Goal: Book appointment/travel/reservation

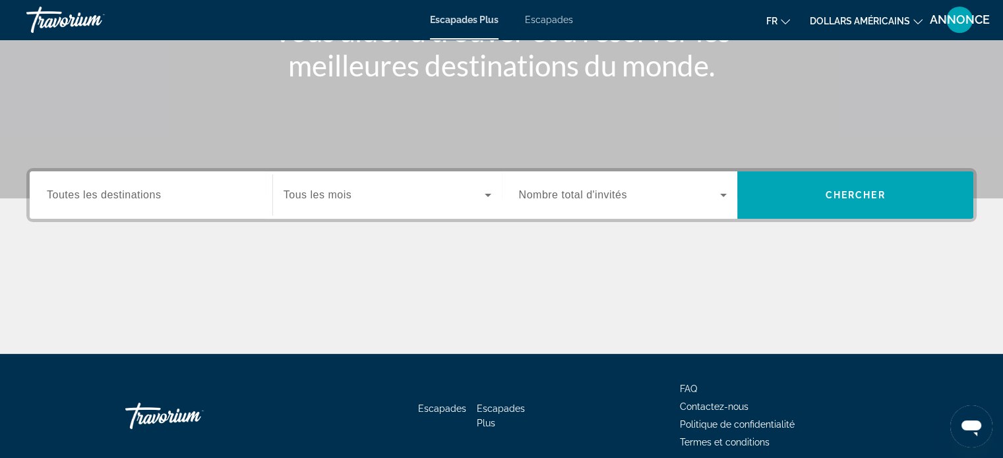
scroll to position [254, 0]
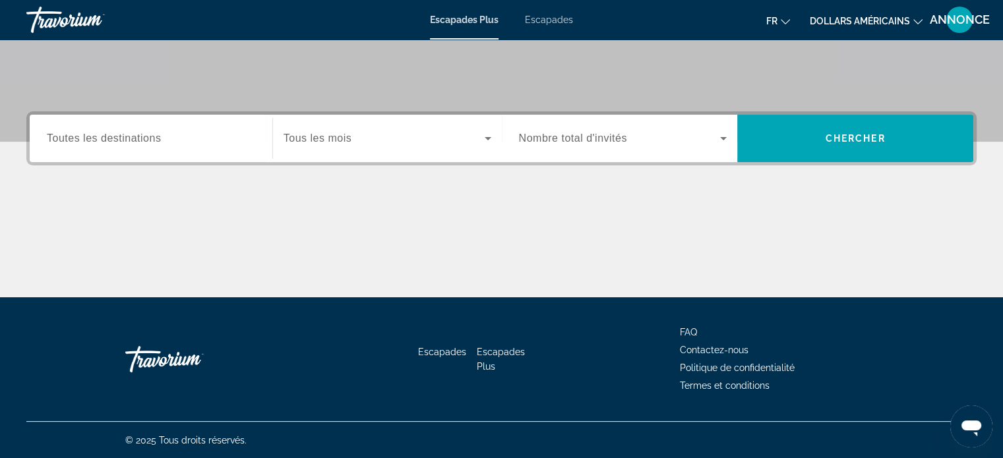
click at [92, 152] on div "Widget de recherche" at bounding box center [151, 139] width 208 height 38
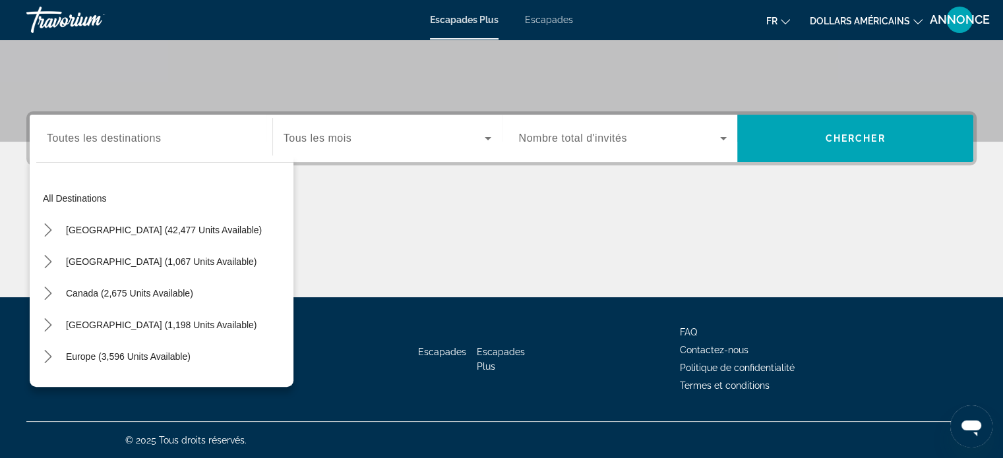
click at [367, 122] on div "Widget de recherche" at bounding box center [388, 138] width 208 height 37
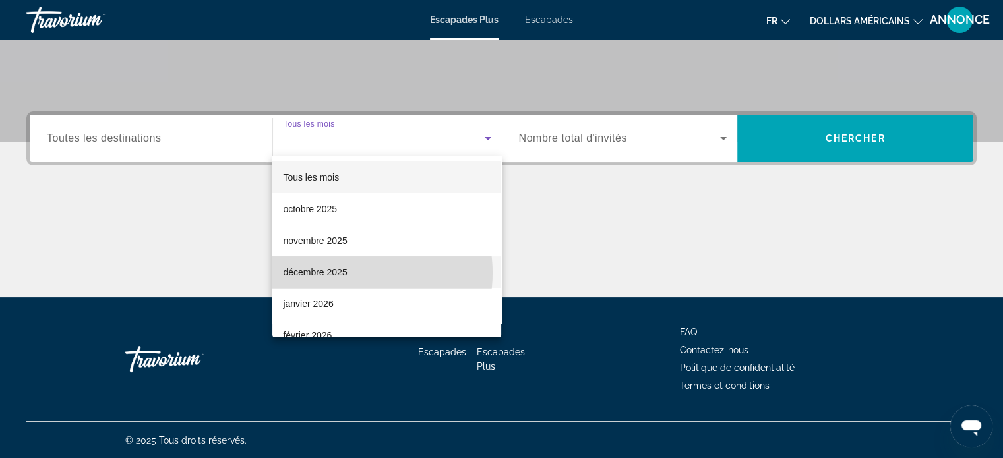
click at [354, 273] on mat-option "décembre 2025" at bounding box center [386, 273] width 229 height 32
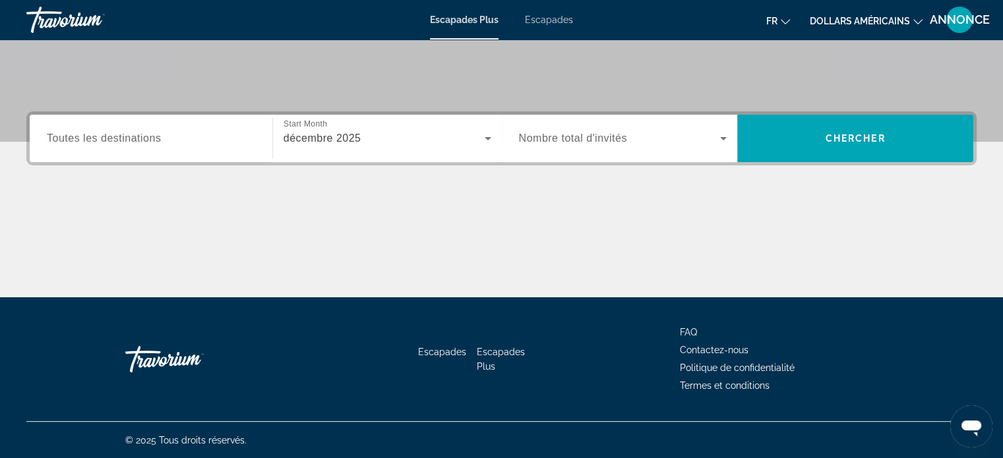
click at [251, 152] on div "Widget de recherche" at bounding box center [151, 139] width 208 height 38
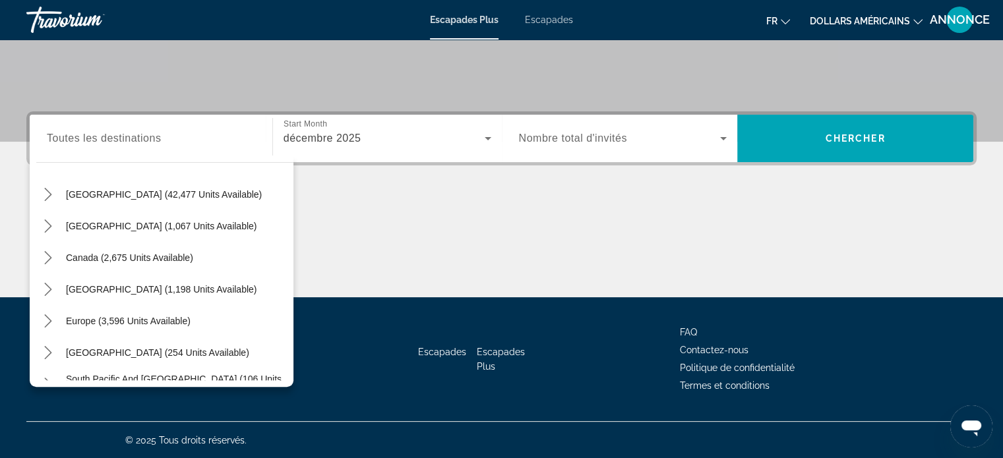
scroll to position [37, 0]
click at [235, 208] on div "[GEOGRAPHIC_DATA] (42,477 units available)" at bounding box center [164, 193] width 257 height 32
click at [221, 197] on span "[GEOGRAPHIC_DATA] (42,477 units available)" at bounding box center [164, 193] width 196 height 11
type input "**********"
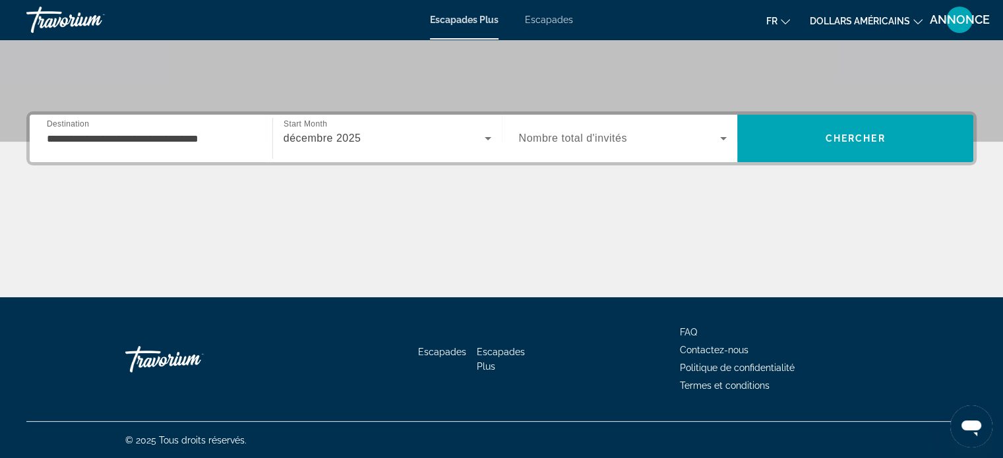
click at [225, 146] on div "**********" at bounding box center [151, 139] width 208 height 38
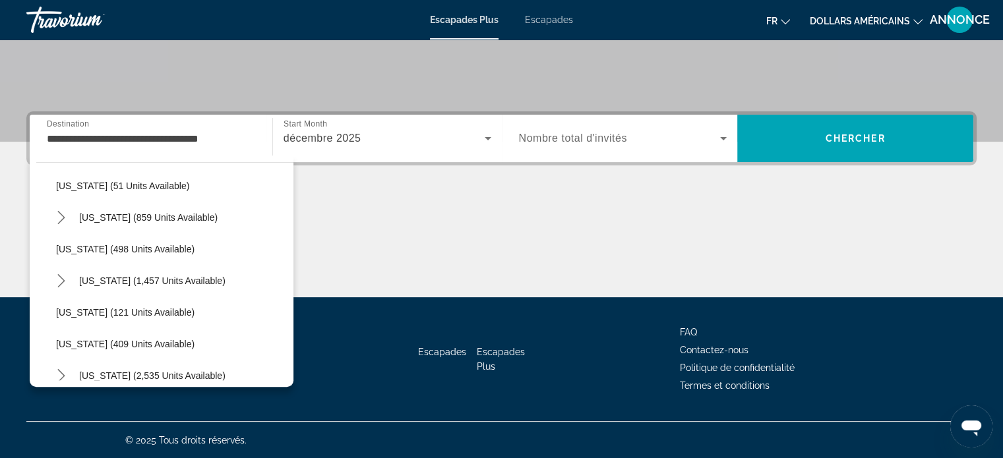
scroll to position [489, 0]
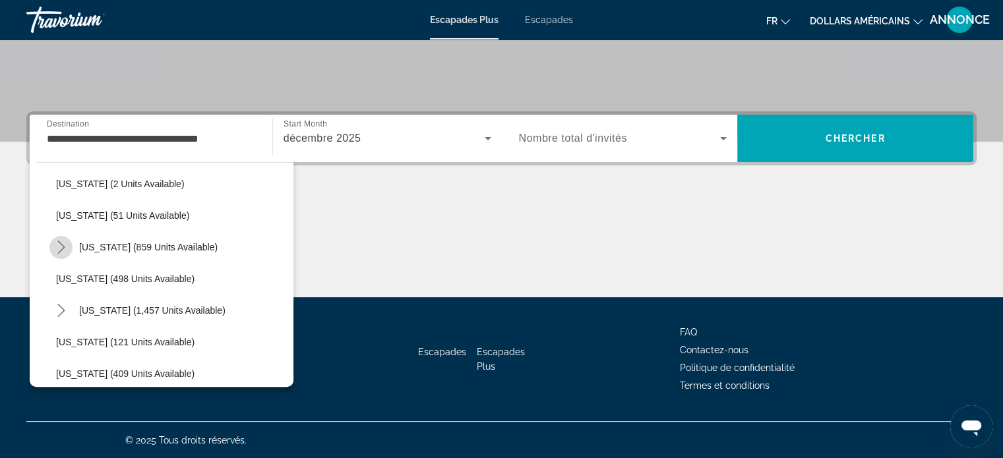
click at [66, 244] on icon "Toggle Maine (859 units available) submenu" at bounding box center [61, 247] width 13 height 13
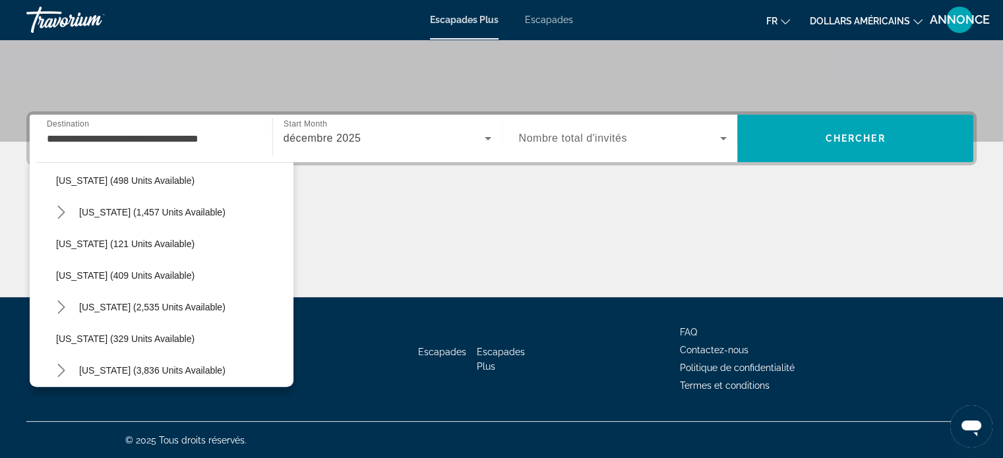
scroll to position [656, 0]
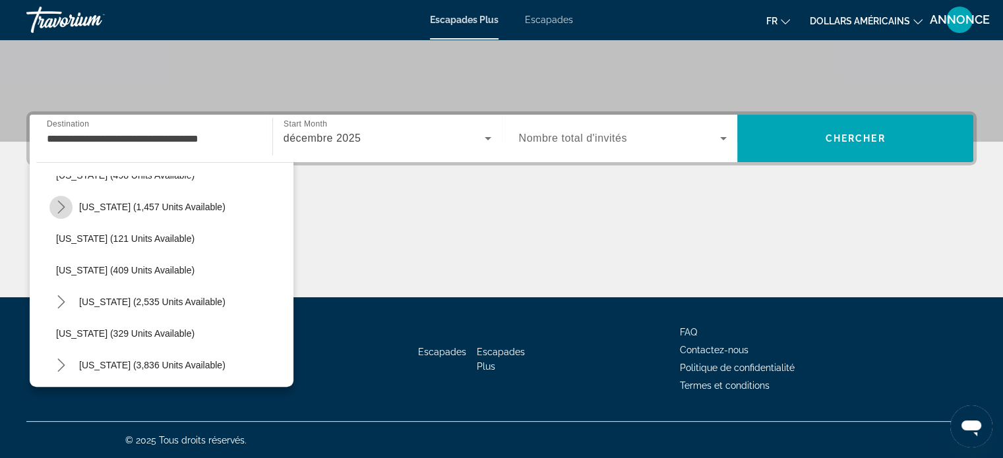
click at [65, 209] on icon "Toggle Massachusetts (1,457 units available) submenu" at bounding box center [61, 207] width 13 height 13
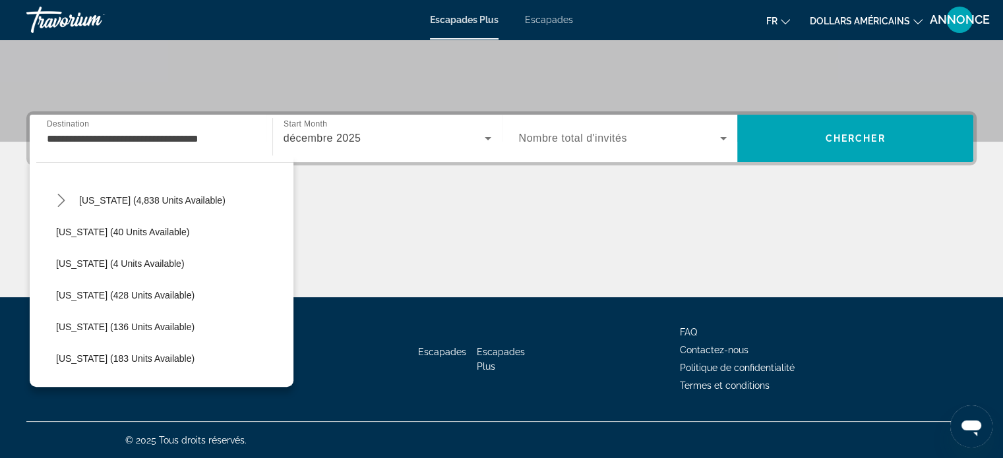
scroll to position [234, 0]
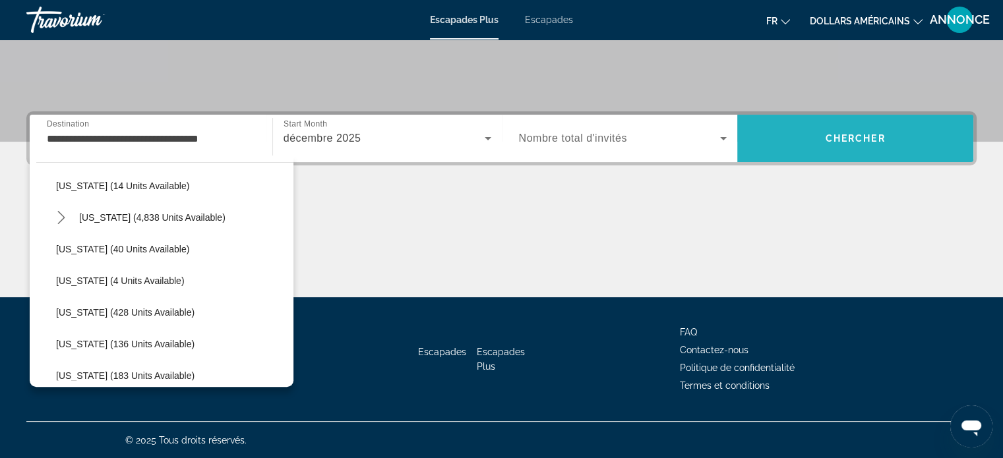
click at [814, 155] on span "Recherche" at bounding box center [855, 138] width 236 height 47
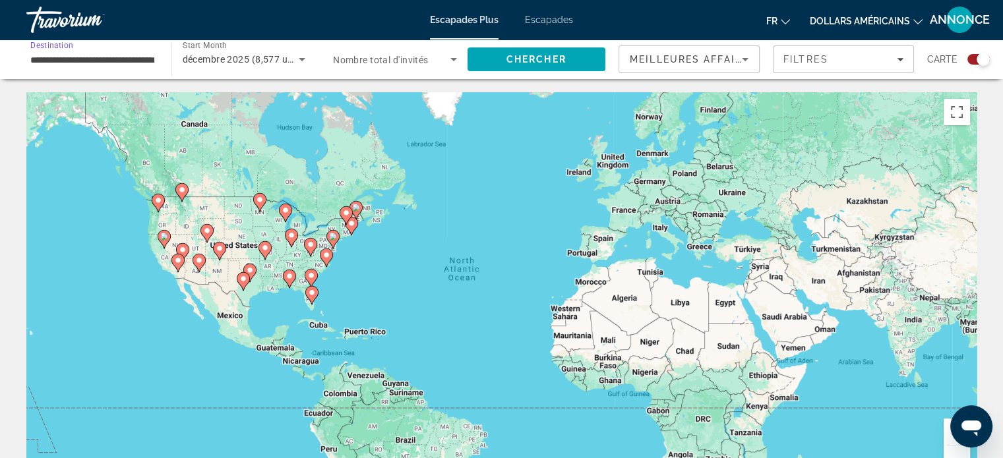
click at [129, 58] on input "**********" at bounding box center [92, 60] width 124 height 16
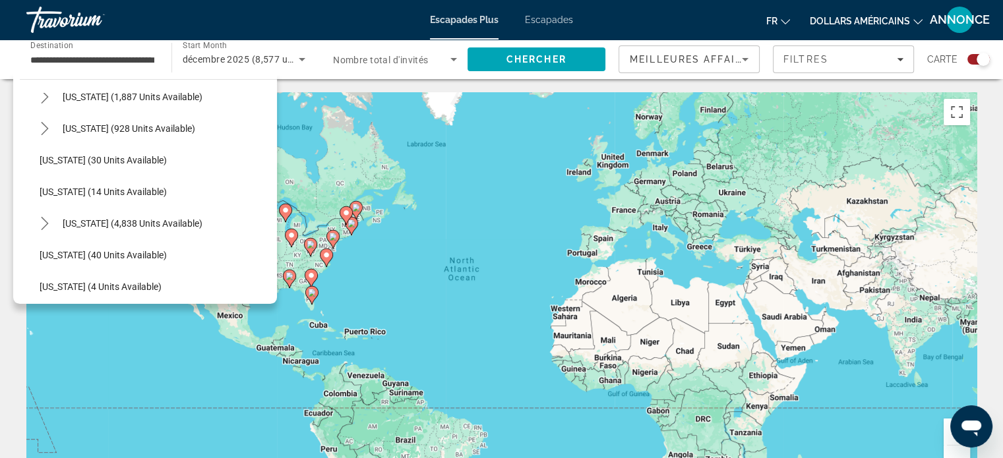
scroll to position [158, 0]
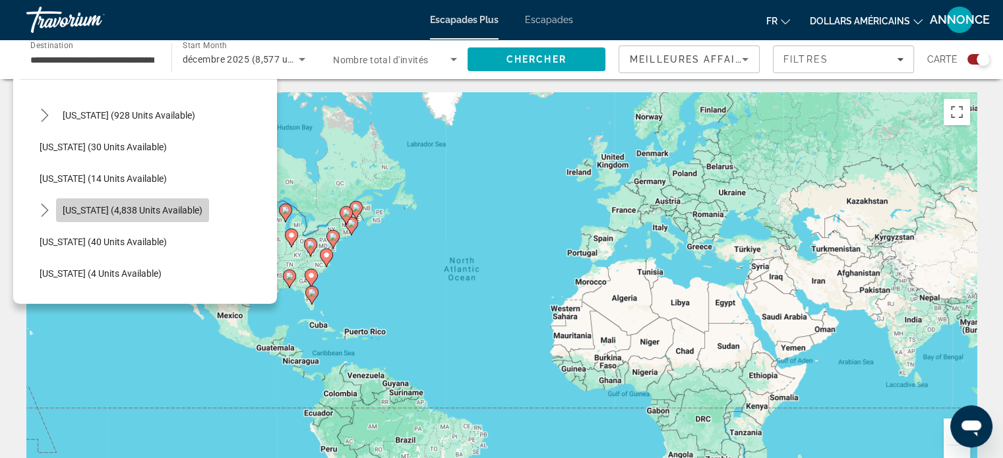
click at [143, 216] on span "Select destination: Florida (4,838 units available)" at bounding box center [132, 211] width 153 height 32
type input "**********"
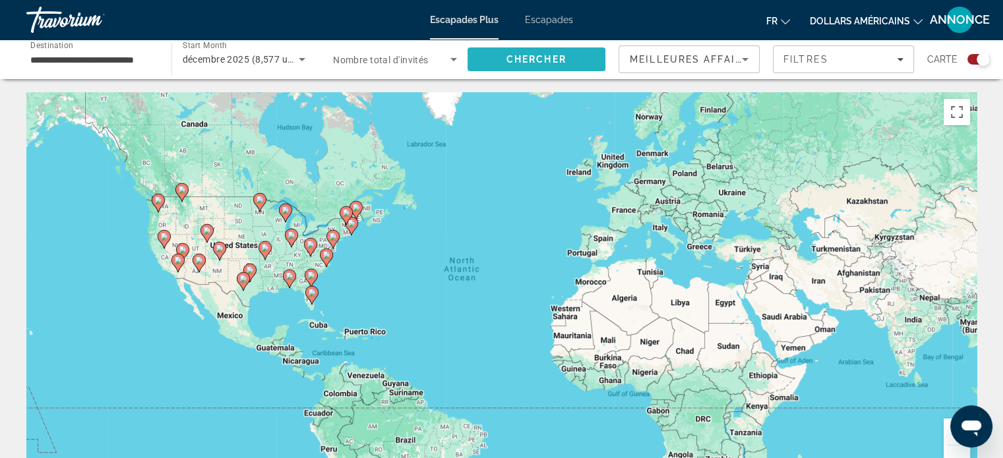
click at [510, 71] on span "Search" at bounding box center [537, 60] width 139 height 32
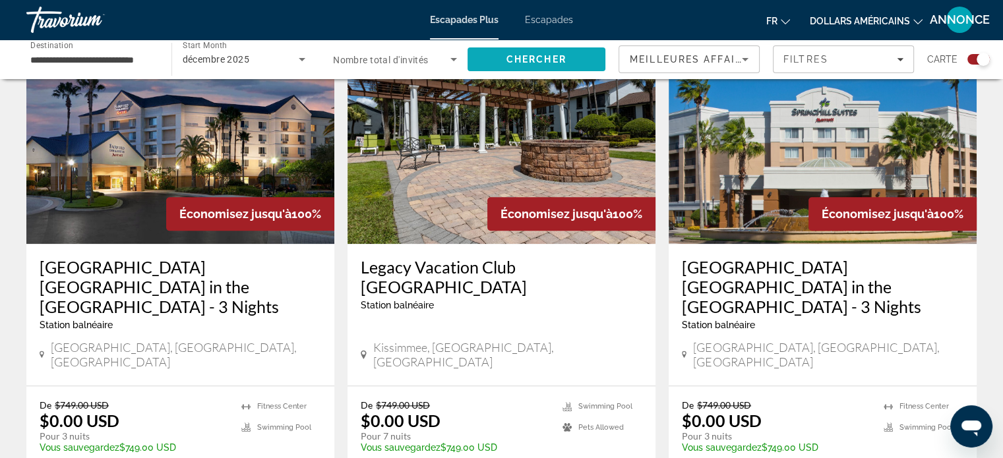
scroll to position [1477, 0]
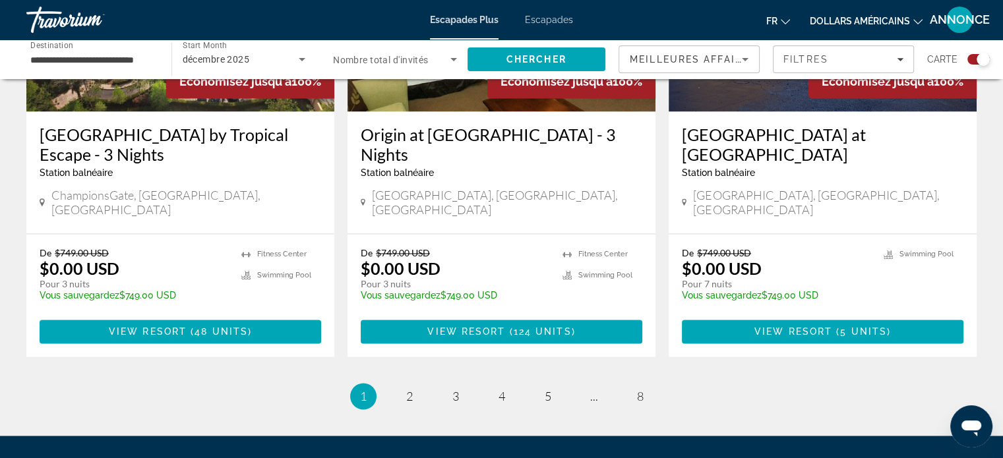
scroll to position [2111, 0]
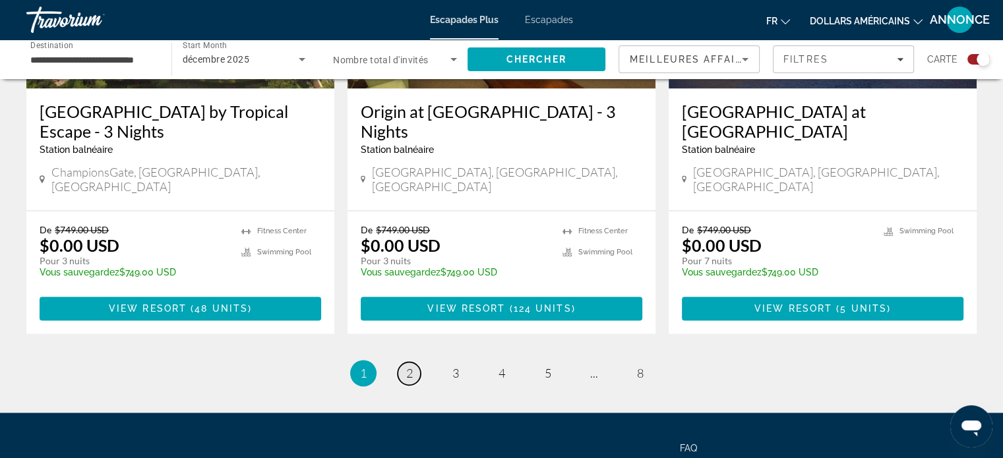
click at [398, 362] on link "page 2" at bounding box center [409, 373] width 23 height 23
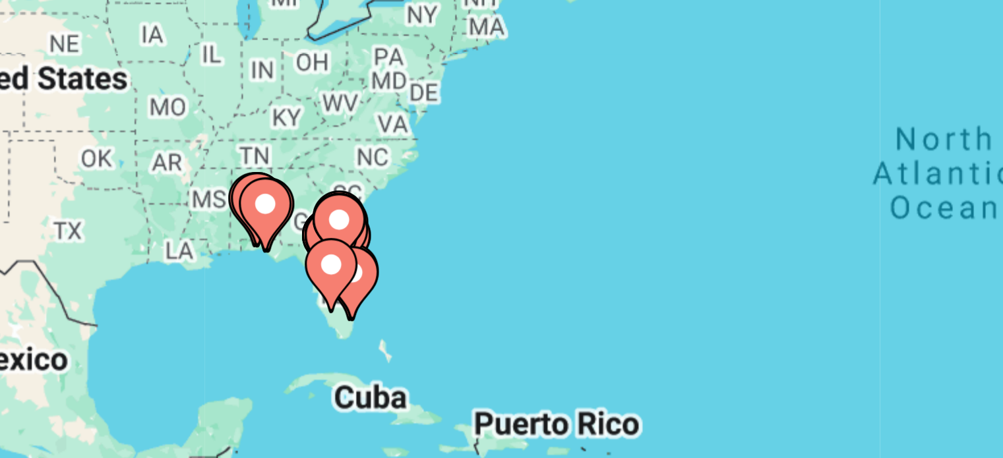
click at [293, 304] on div "To activate drag with keyboard, press Alt + Enter. Once in keyboard drag state,…" at bounding box center [501, 290] width 950 height 396
click at [323, 305] on div "To activate drag with keyboard, press Alt + Enter. Once in keyboard drag state,…" at bounding box center [501, 290] width 950 height 396
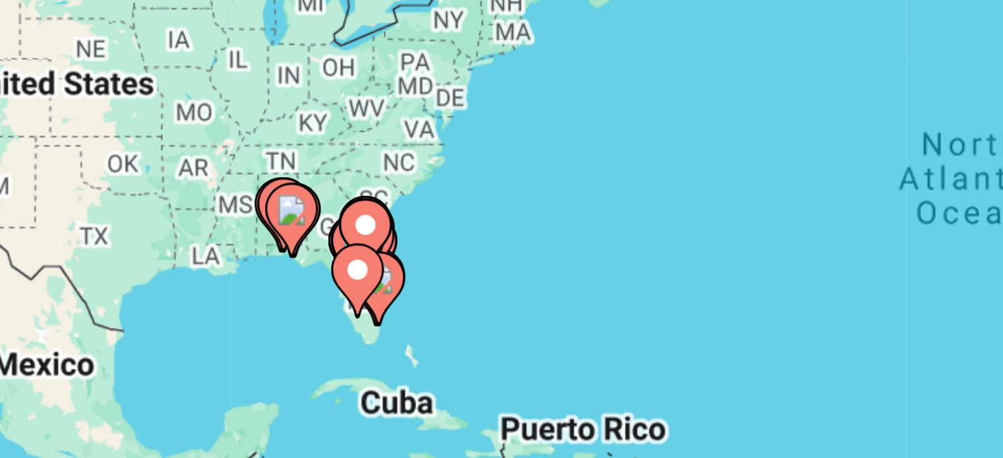
drag, startPoint x: 323, startPoint y: 305, endPoint x: 338, endPoint y: 311, distance: 15.9
click at [338, 311] on div "To activate drag with keyboard, press Alt + Enter. Once in keyboard drag state,…" at bounding box center [501, 290] width 950 height 396
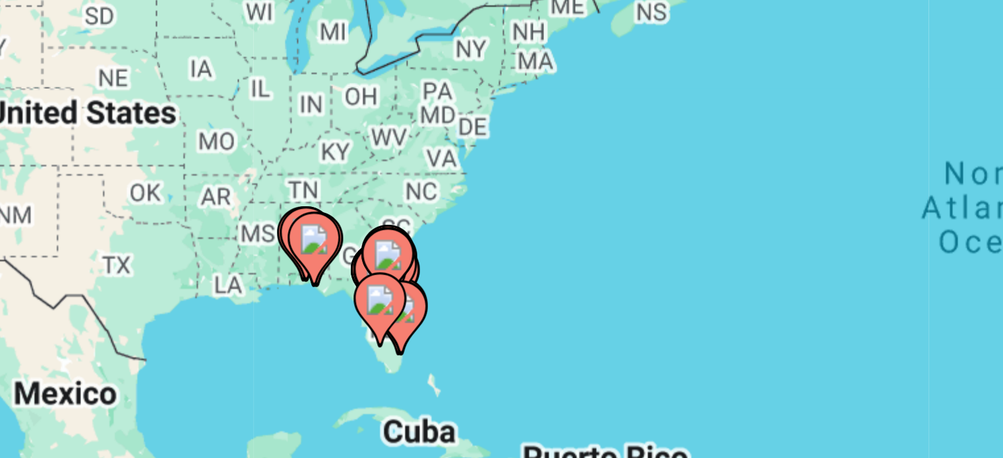
click at [326, 307] on gmp-advanced-marker "Contenu principal" at bounding box center [321, 303] width 13 height 20
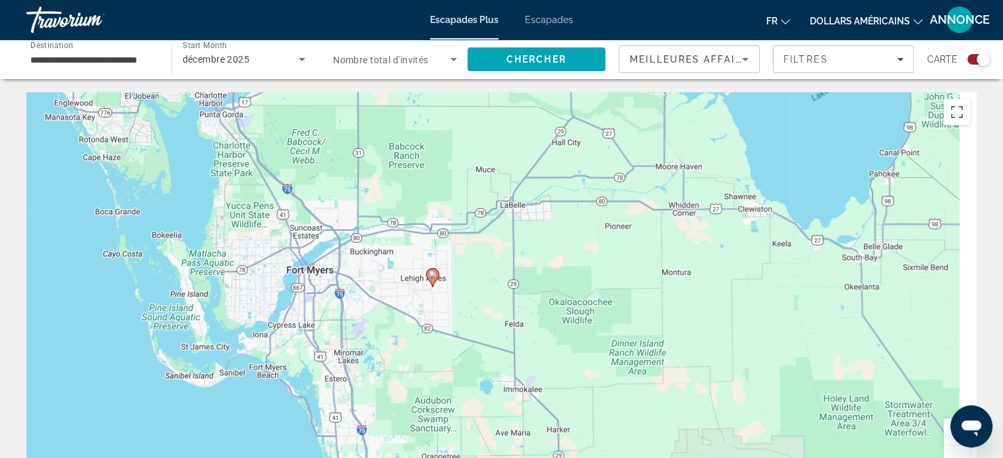
drag, startPoint x: 578, startPoint y: 312, endPoint x: 423, endPoint y: 286, distance: 157.8
click at [423, 286] on div "To activate drag with keyboard, press Alt + Enter. Once in keyboard drag state,…" at bounding box center [501, 290] width 950 height 396
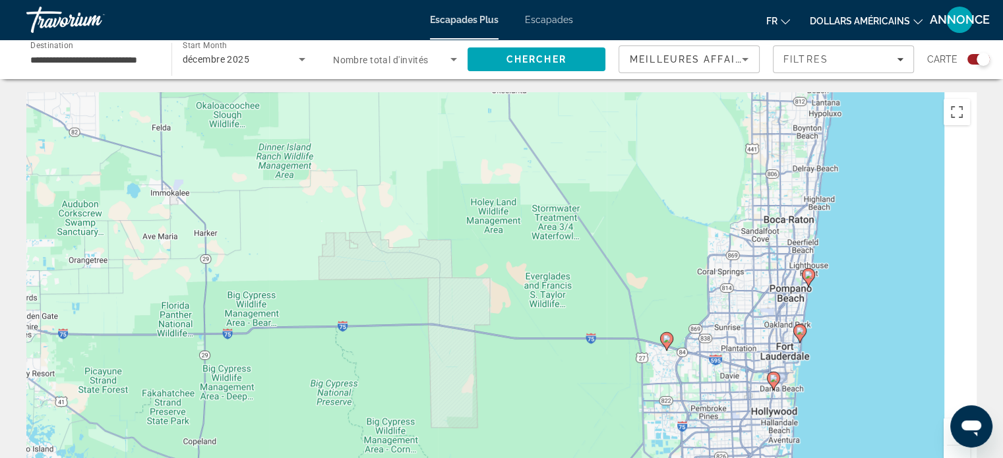
drag, startPoint x: 609, startPoint y: 330, endPoint x: 210, endPoint y: 102, distance: 459.3
click at [210, 102] on div "To activate drag with keyboard, press Alt + Enter. Once in keyboard drag state,…" at bounding box center [501, 290] width 950 height 396
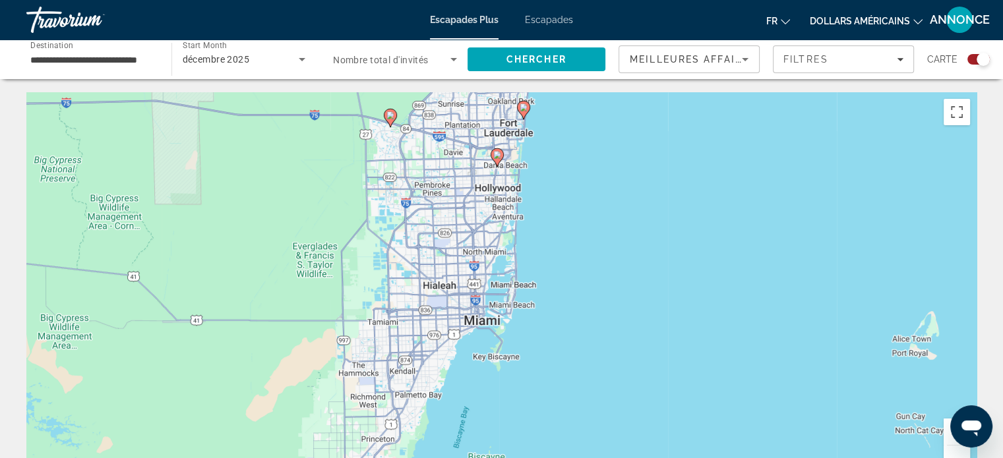
drag, startPoint x: 551, startPoint y: 232, endPoint x: 419, endPoint y: 71, distance: 208.5
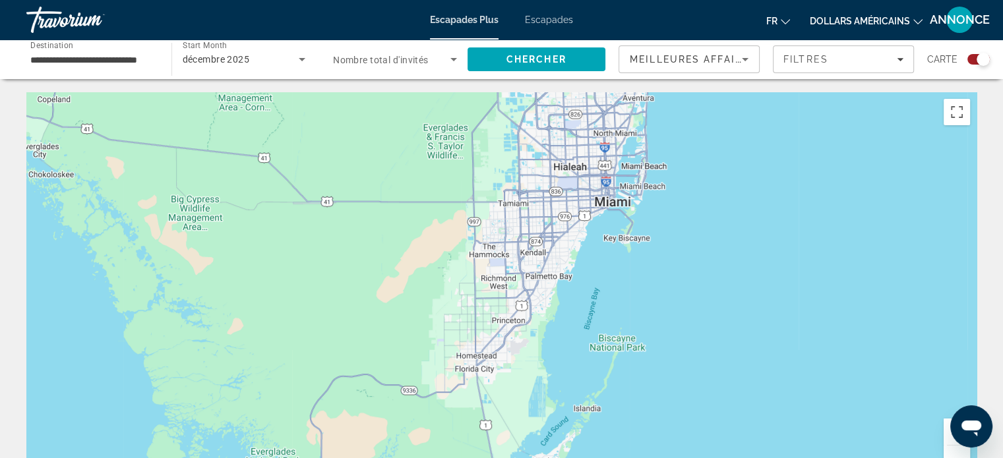
drag, startPoint x: 362, startPoint y: 241, endPoint x: 491, endPoint y: 112, distance: 181.9
click at [491, 112] on div "To activate drag with keyboard, press Alt + Enter. Once in keyboard drag state,…" at bounding box center [501, 290] width 950 height 396
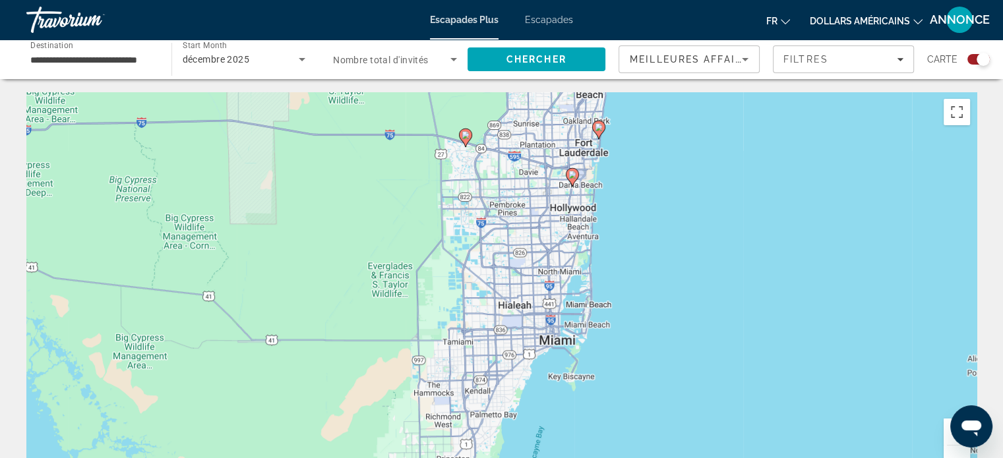
drag, startPoint x: 491, startPoint y: 241, endPoint x: 443, endPoint y: 361, distance: 129.3
click at [421, 408] on div "To activate drag with keyboard, press Alt + Enter. Once in keyboard drag state,…" at bounding box center [501, 290] width 950 height 396
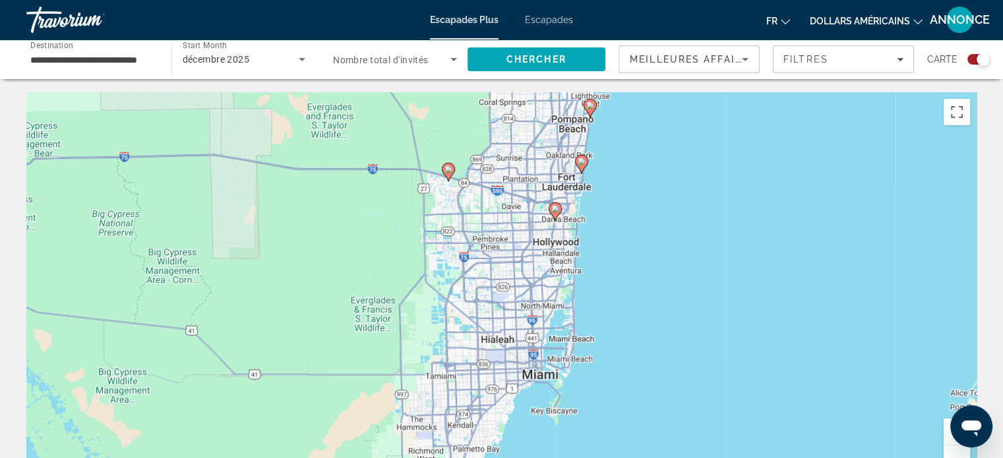
drag, startPoint x: 538, startPoint y: 242, endPoint x: 516, endPoint y: 285, distance: 48.1
click at [516, 285] on div "To activate drag with keyboard, press Alt + Enter. Once in keyboard drag state,…" at bounding box center [501, 290] width 950 height 396
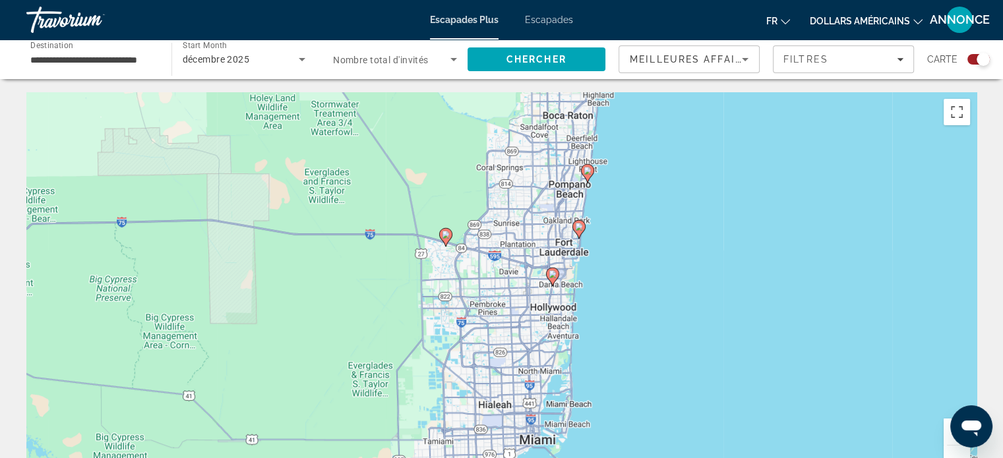
drag, startPoint x: 819, startPoint y: 280, endPoint x: 811, endPoint y: 390, distance: 110.5
click at [811, 390] on div "To activate drag with keyboard, press Alt + Enter. Once in keyboard drag state,…" at bounding box center [501, 290] width 950 height 396
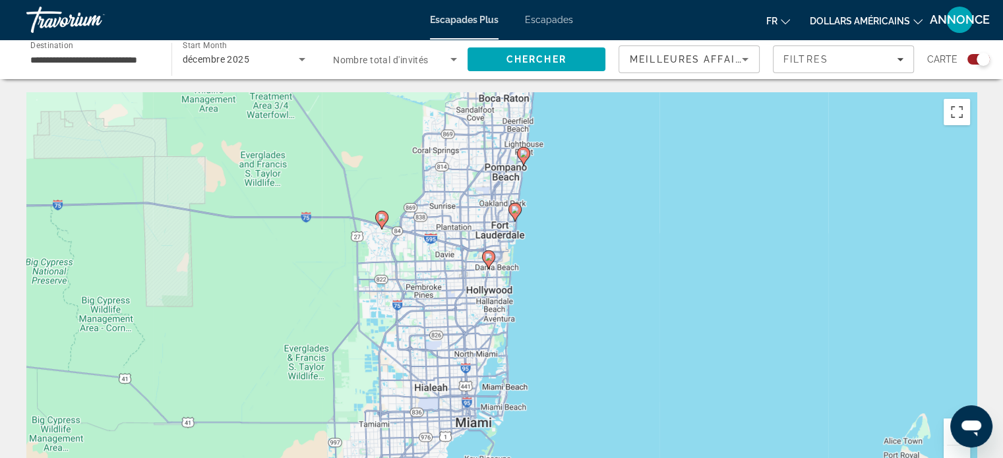
drag, startPoint x: 775, startPoint y: 249, endPoint x: 714, endPoint y: 187, distance: 86.7
click at [714, 187] on div "To activate drag with keyboard, press Alt + Enter. Once in keyboard drag state,…" at bounding box center [501, 290] width 950 height 396
click at [121, 68] on div "**********" at bounding box center [92, 60] width 124 height 38
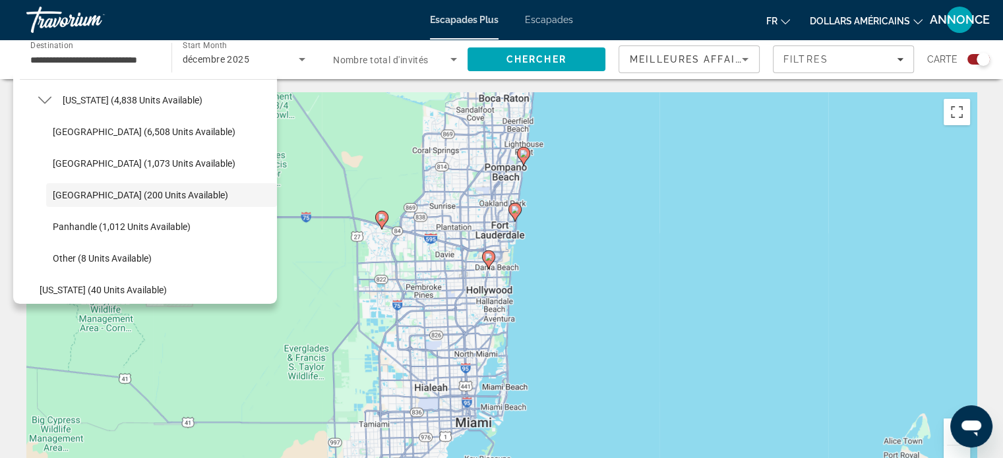
click at [290, 337] on div "To activate drag with keyboard, press Alt + Enter. Once in keyboard drag state,…" at bounding box center [501, 290] width 950 height 396
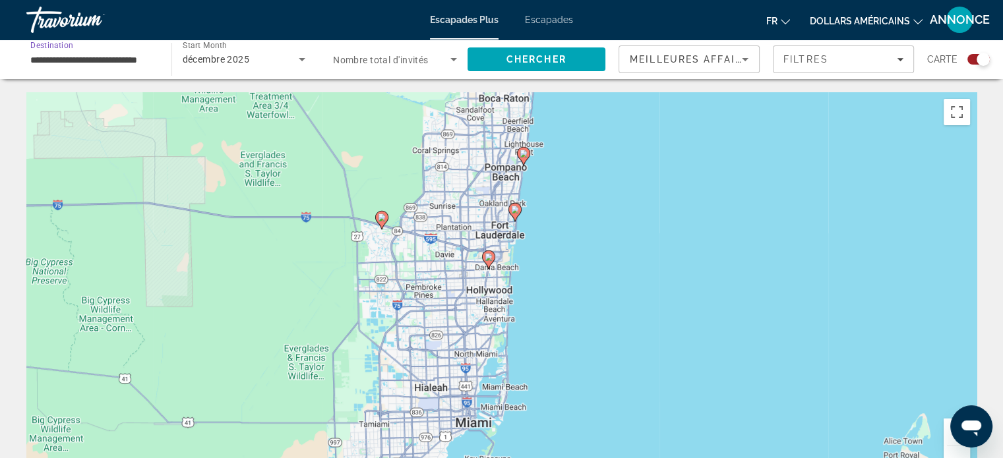
click at [120, 61] on input "**********" at bounding box center [92, 60] width 124 height 16
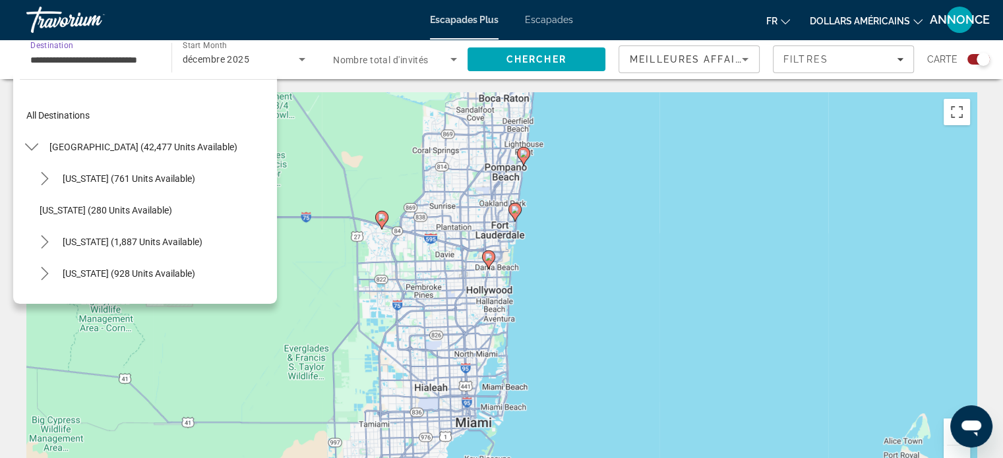
scroll to position [268, 0]
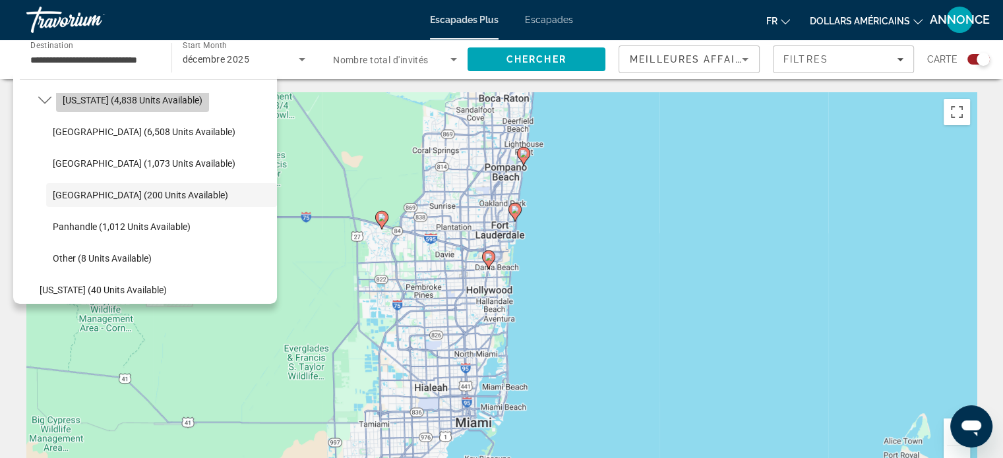
click at [164, 92] on span "Select destination: Florida (4,838 units available)" at bounding box center [132, 100] width 153 height 32
type input "**********"
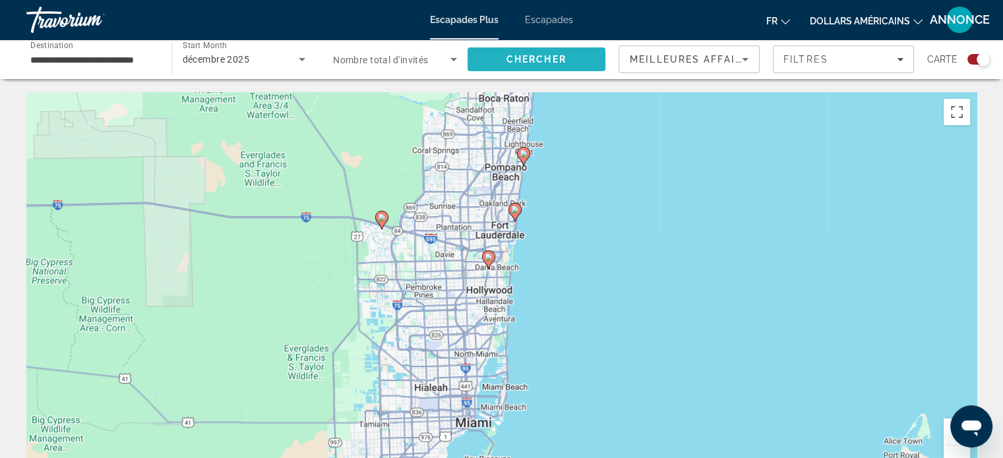
click at [510, 52] on span "Search" at bounding box center [537, 60] width 139 height 32
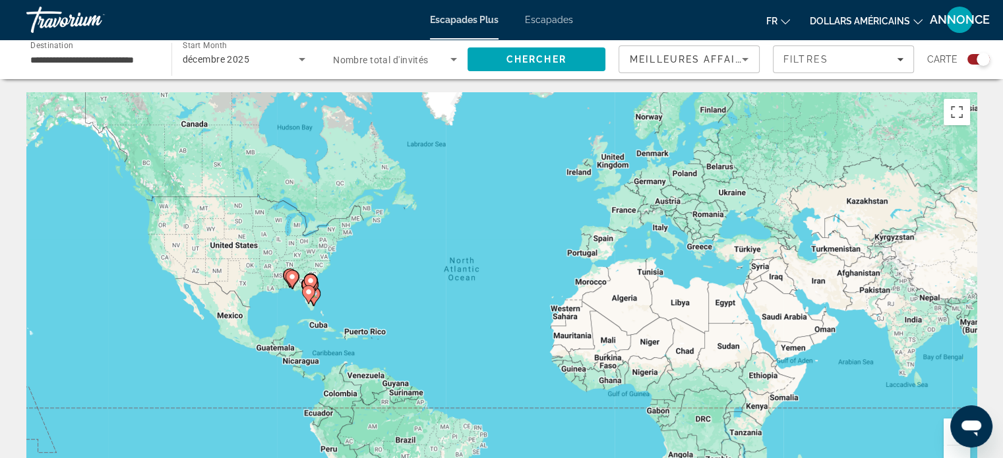
click at [560, 152] on div "To activate drag with keyboard, press Alt + Enter. Once in keyboard drag state,…" at bounding box center [501, 290] width 950 height 396
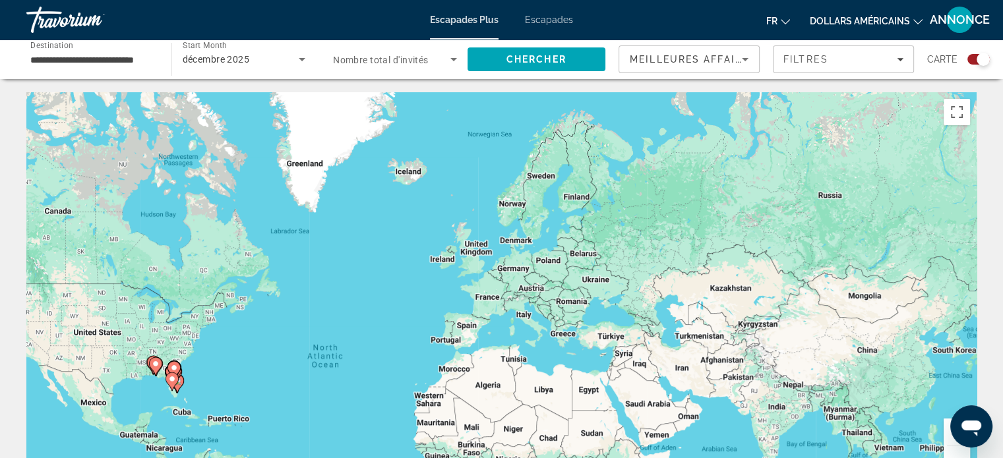
drag, startPoint x: 477, startPoint y: 279, endPoint x: 337, endPoint y: 367, distance: 165.4
click at [337, 367] on div "To activate drag with keyboard, press Alt + Enter. Once in keyboard drag state,…" at bounding box center [501, 290] width 950 height 396
click at [481, 259] on div "To activate drag with keyboard, press Alt + Enter. Once in keyboard drag state,…" at bounding box center [501, 290] width 950 height 396
click at [48, 58] on input "**********" at bounding box center [92, 60] width 124 height 16
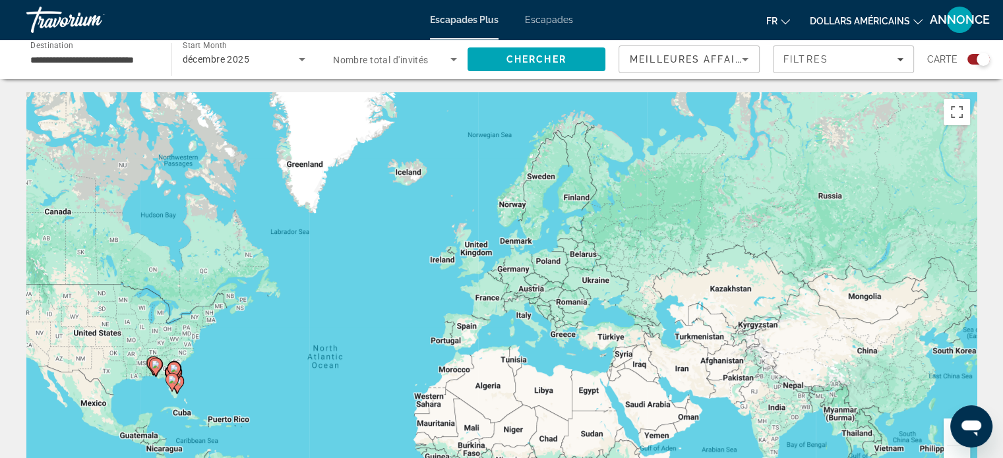
click at [100, 49] on div "**********" at bounding box center [92, 60] width 124 height 38
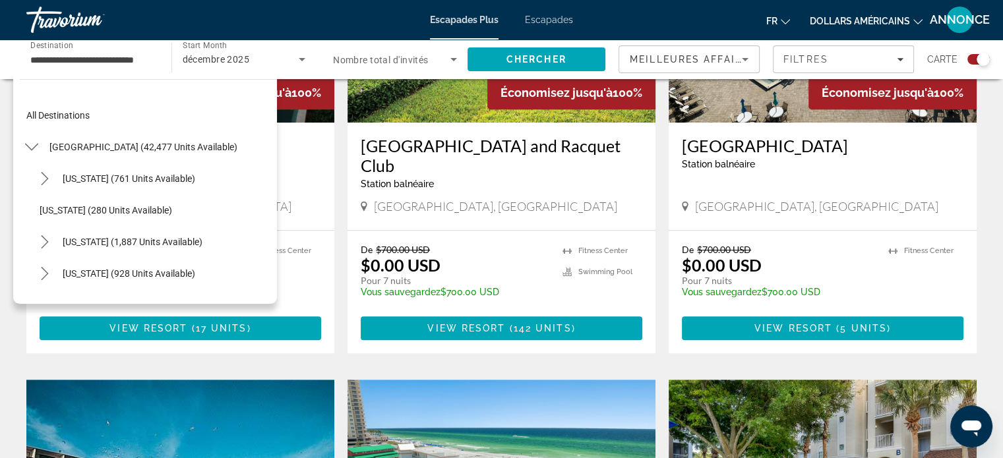
scroll to position [613, 0]
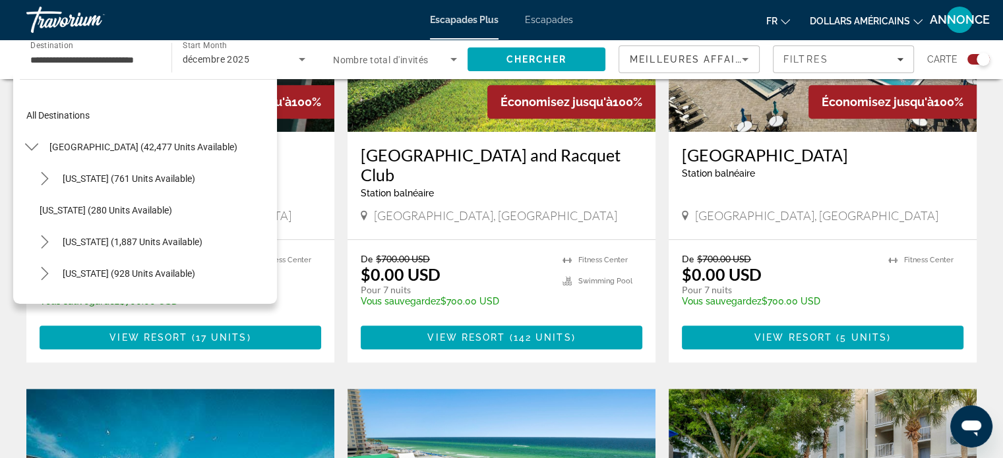
click at [981, 169] on app-exchanges-search-item "Économisez jusqu'à 100% [GEOGRAPHIC_DATA] [GEOGRAPHIC_DATA] est une station d'a…" at bounding box center [822, 142] width 321 height 442
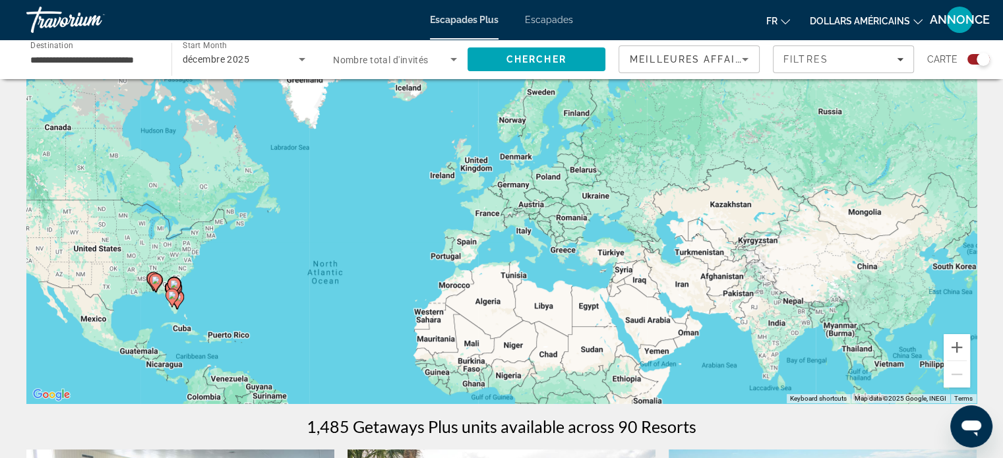
scroll to position [55, 0]
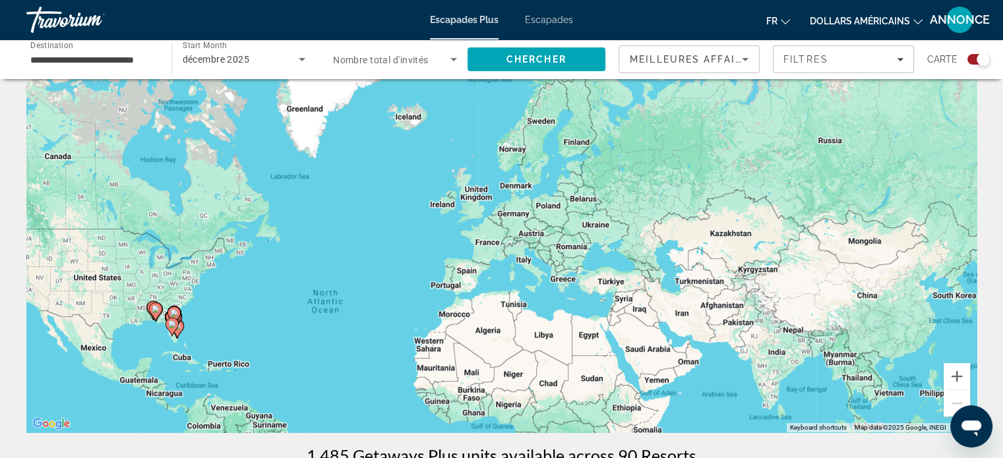
click at [104, 58] on input "**********" at bounding box center [92, 60] width 124 height 16
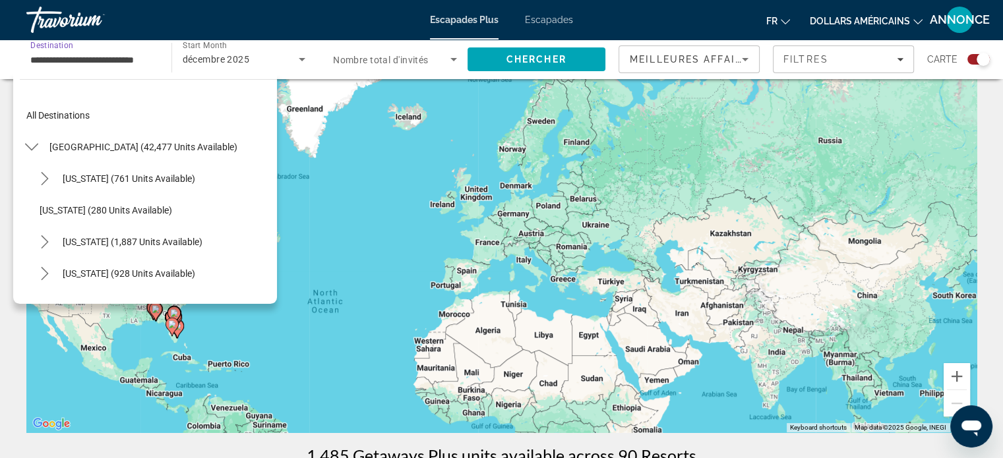
scroll to position [173, 0]
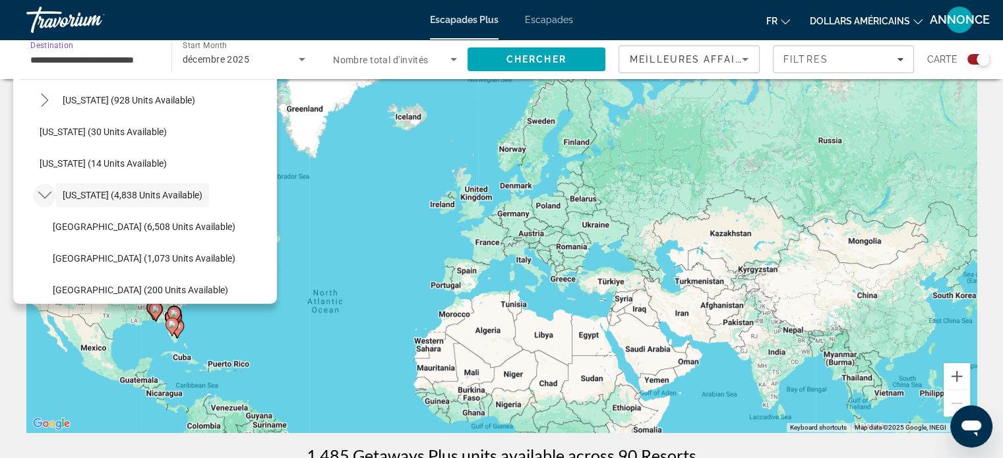
click at [38, 195] on icon "Toggle Florida (4,838 units available) submenu" at bounding box center [44, 195] width 13 height 13
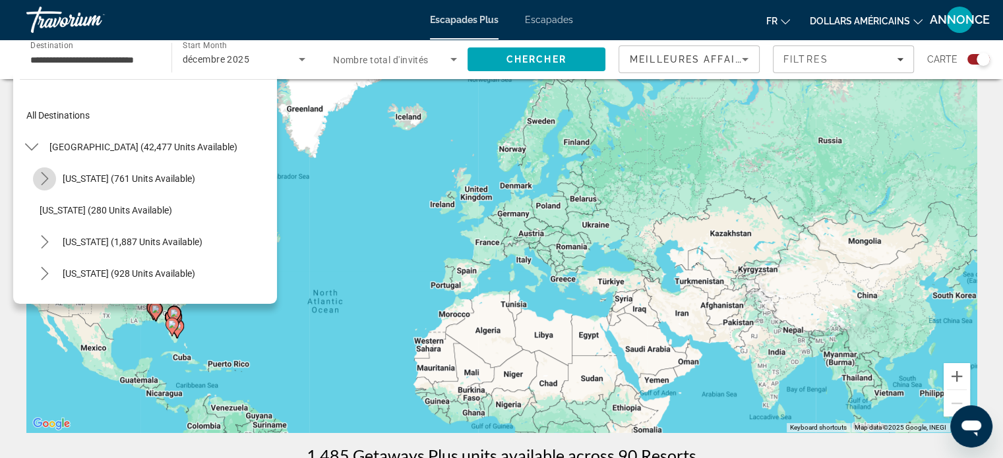
click at [45, 179] on icon "Toggle Arizona (761 units available) submenu" at bounding box center [44, 178] width 13 height 13
click at [26, 150] on icon "Toggle United States (42,477 units available) submenu" at bounding box center [31, 146] width 13 height 13
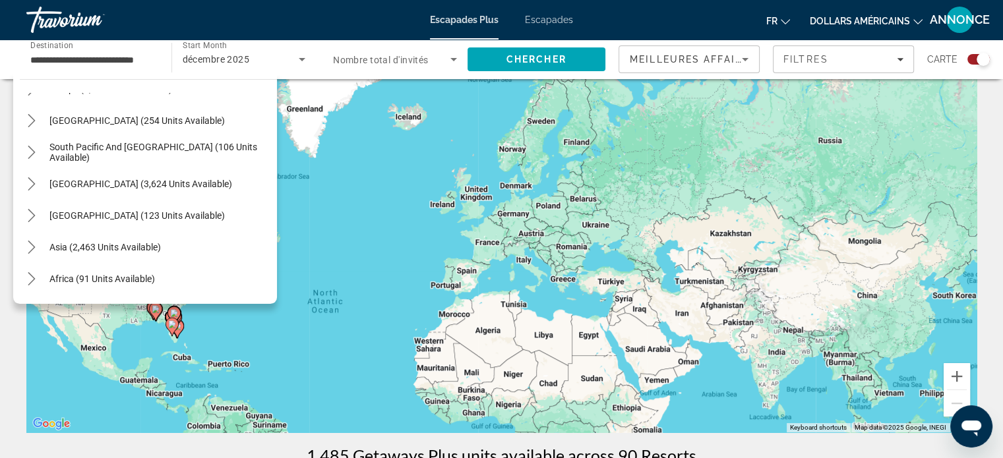
scroll to position [214, 0]
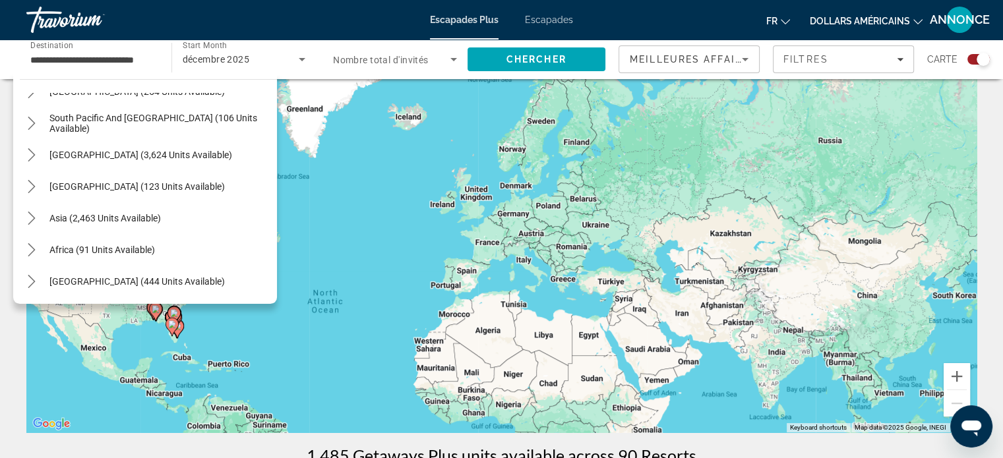
click at [464, 18] on font "Escapades Plus" at bounding box center [464, 20] width 69 height 11
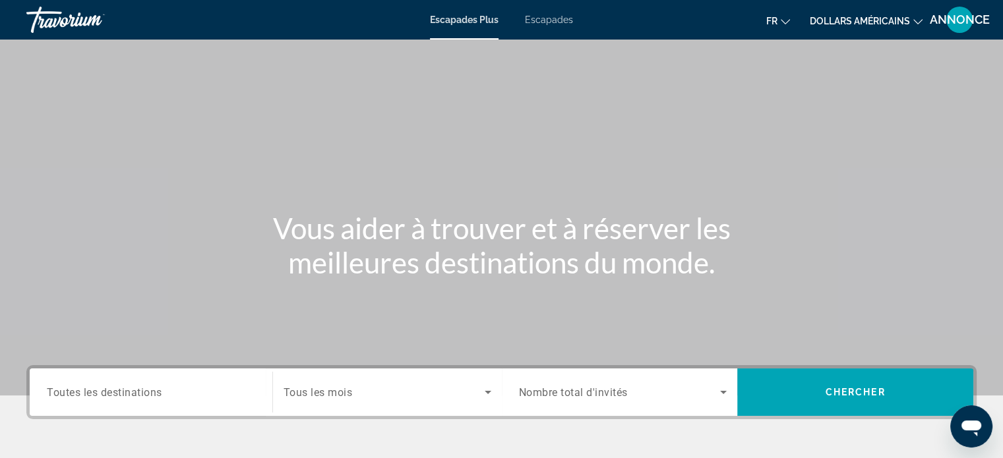
click at [839, 11] on button "dollars américains USD ($) MXN (Mex$) CAD (Can$) GBP (£) EUR (€) AUD (A$) NZD (…" at bounding box center [866, 20] width 113 height 19
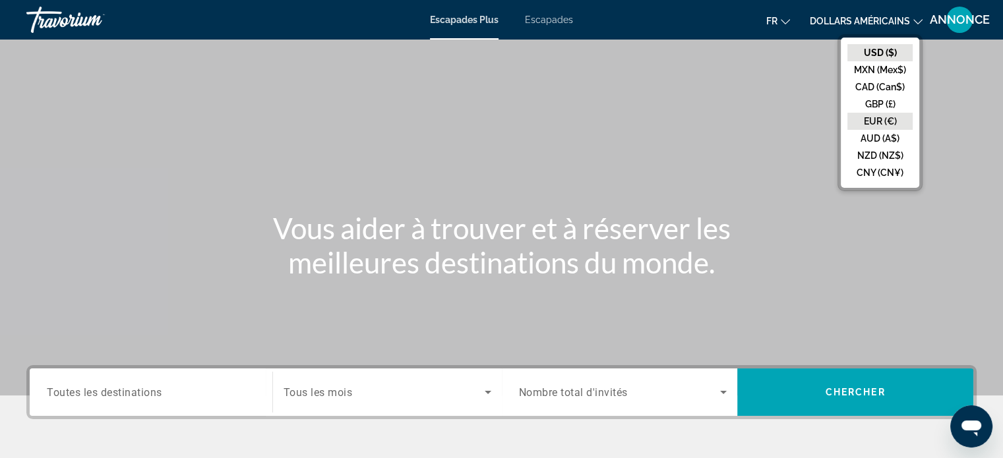
click at [866, 119] on button "EUR (€)" at bounding box center [880, 121] width 65 height 17
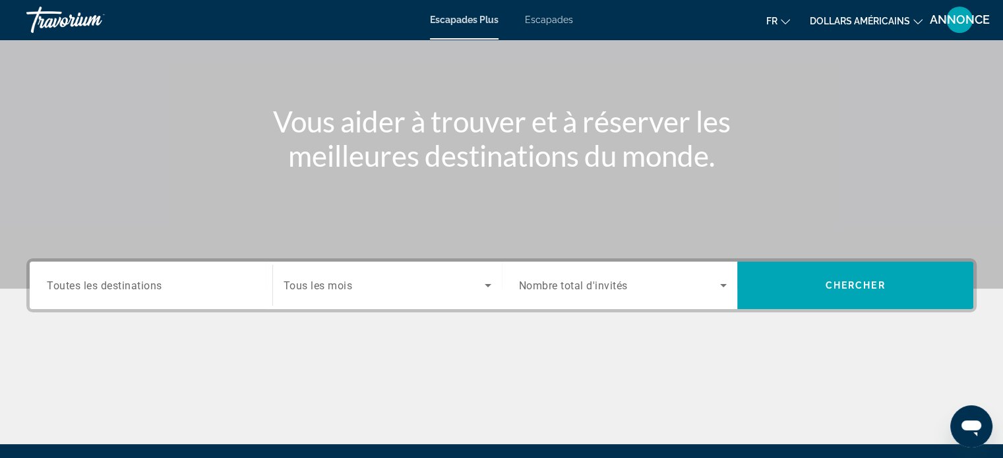
scroll to position [254, 0]
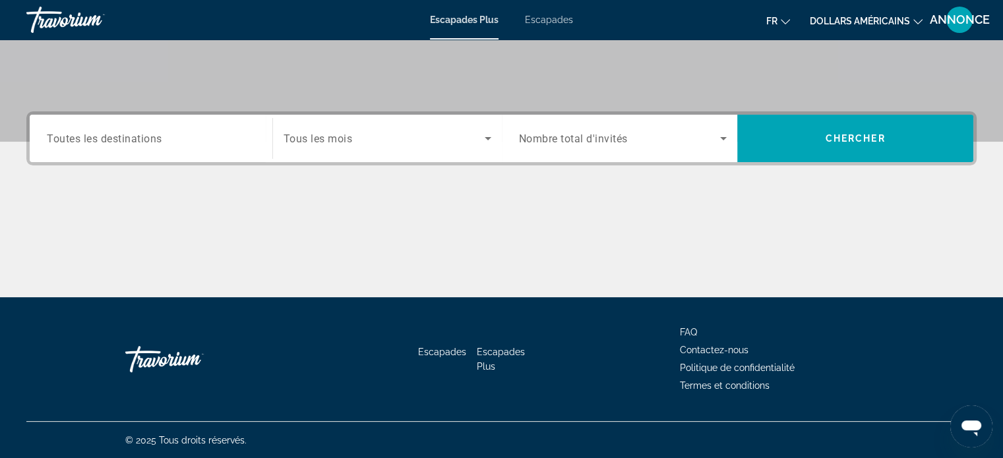
click at [362, 148] on div "Search widget" at bounding box center [388, 138] width 208 height 37
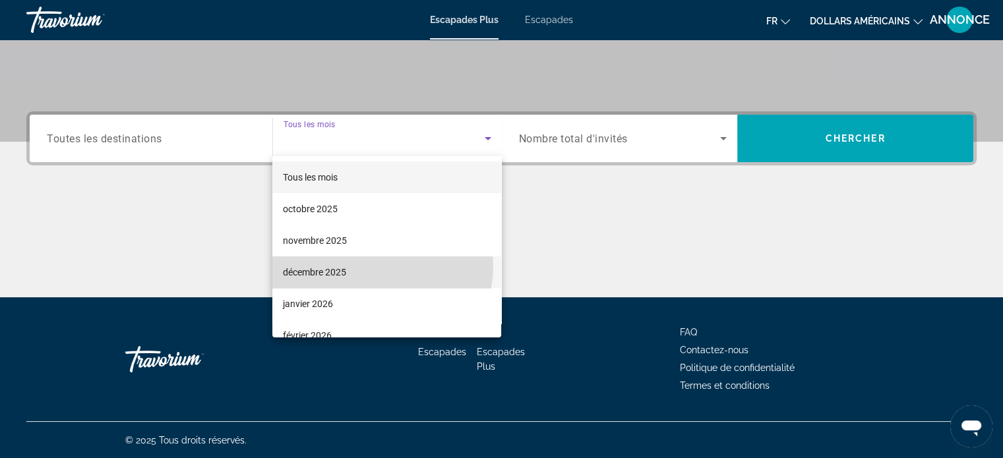
click at [380, 266] on mat-option "décembre 2025" at bounding box center [386, 273] width 229 height 32
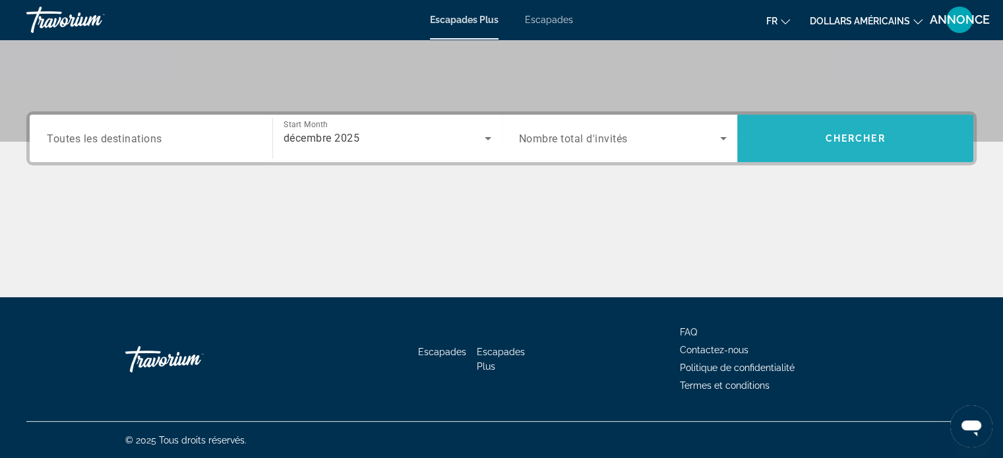
click at [844, 152] on span "Search" at bounding box center [855, 139] width 236 height 32
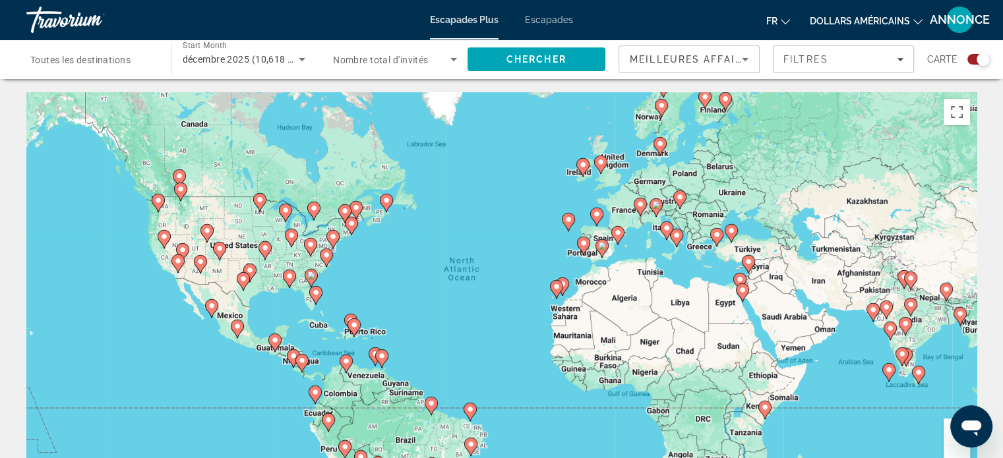
drag, startPoint x: 677, startPoint y: 176, endPoint x: 644, endPoint y: 179, distance: 32.4
click at [644, 179] on div "To activate drag with keyboard, press Alt + Enter. Once in keyboard drag state,…" at bounding box center [501, 290] width 950 height 396
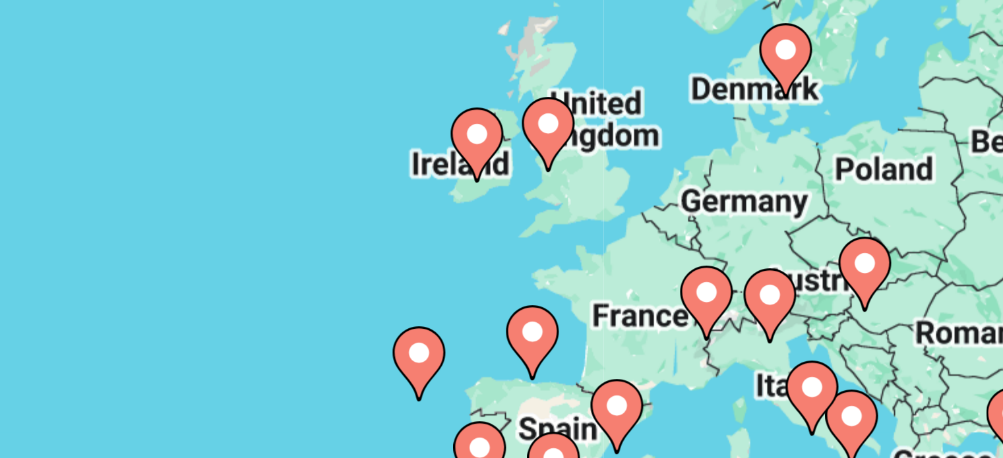
drag, startPoint x: 541, startPoint y: 195, endPoint x: 530, endPoint y: 218, distance: 25.1
click at [530, 218] on div "To activate drag with keyboard, press Alt + Enter. Once in keyboard drag state,…" at bounding box center [501, 290] width 950 height 396
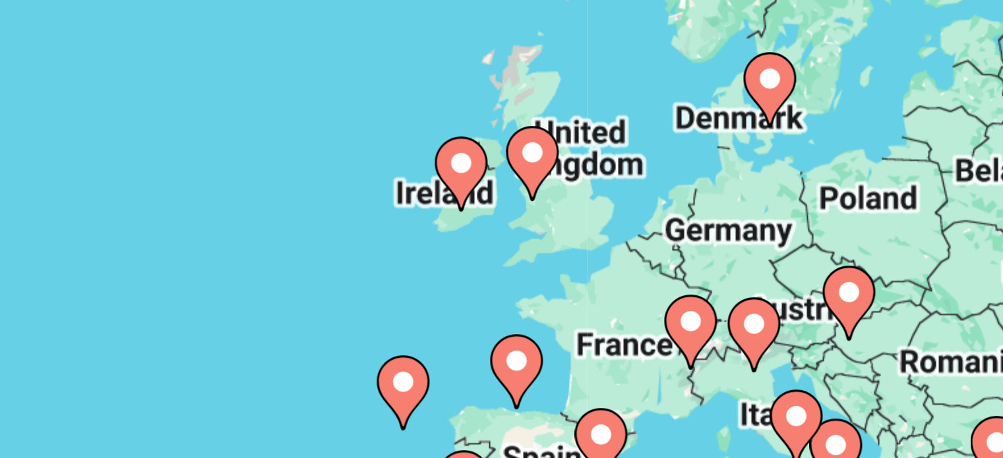
click at [538, 194] on image "Contenu principal" at bounding box center [536, 191] width 8 height 8
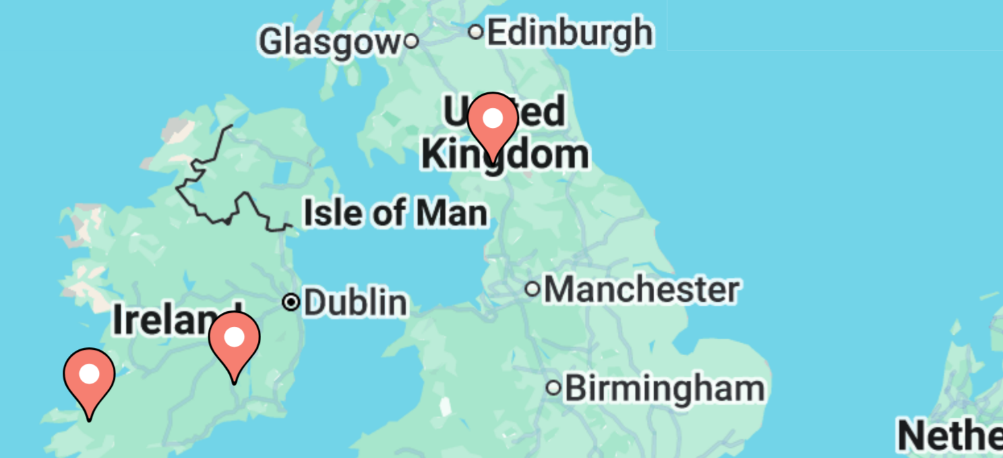
click at [527, 192] on gmp-advanced-marker "Contenu principal" at bounding box center [526, 185] width 13 height 20
type input "**********"
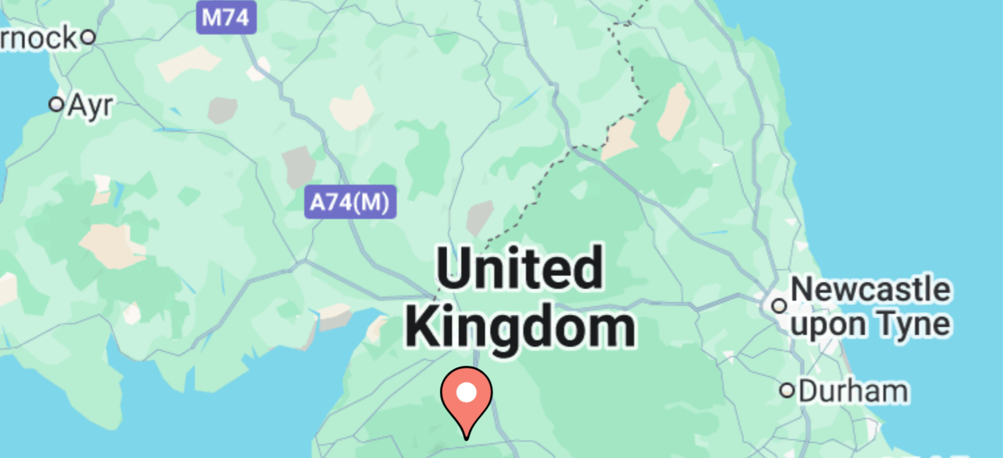
drag, startPoint x: 510, startPoint y: 226, endPoint x: 536, endPoint y: 191, distance: 43.4
click at [536, 191] on div "To navigate, press the arrow keys. To activate drag with keyboard, press Alt + …" at bounding box center [501, 290] width 950 height 396
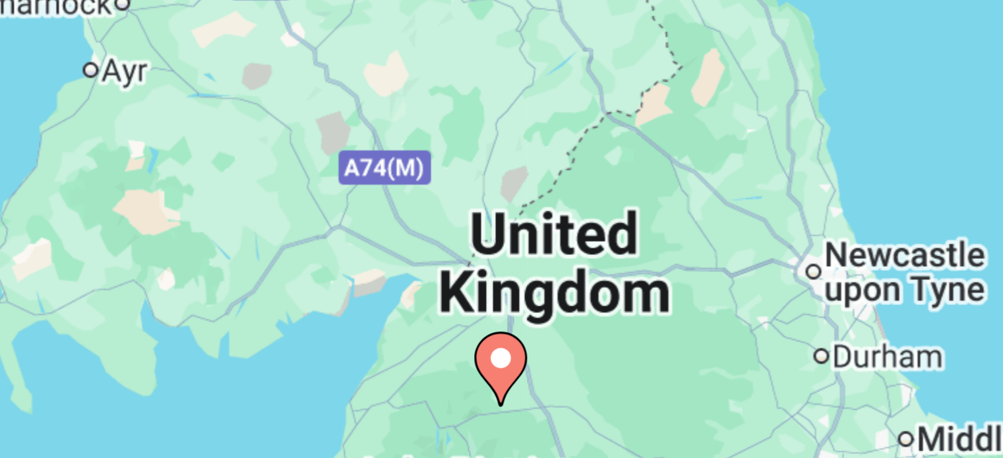
click at [527, 241] on image "Contenu principal" at bounding box center [528, 243] width 8 height 8
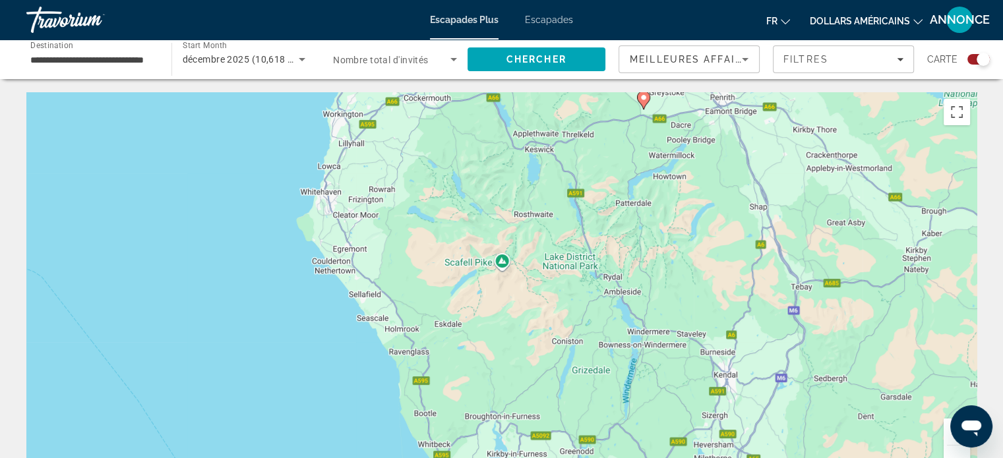
drag, startPoint x: 605, startPoint y: 274, endPoint x: 531, endPoint y: 374, distance: 124.9
click at [531, 374] on div "To activate drag with keyboard, press Alt + Enter. Once in keyboard drag state,…" at bounding box center [501, 290] width 950 height 396
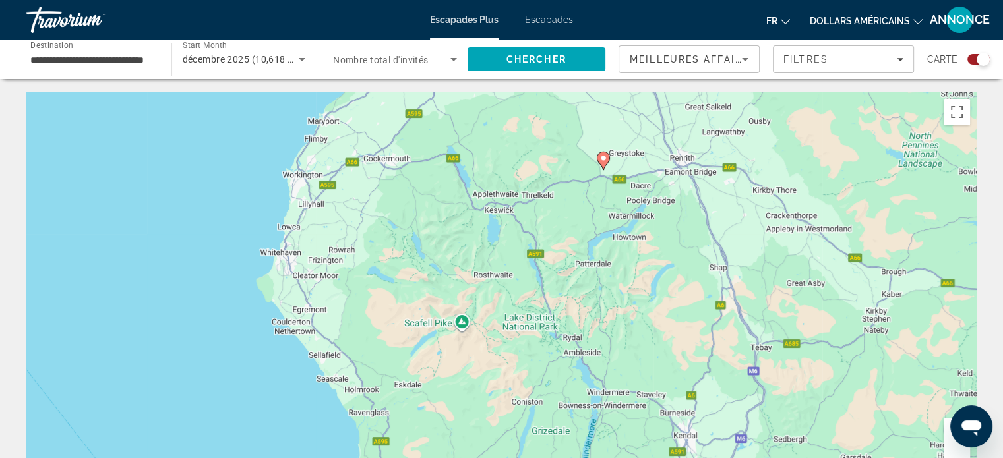
drag, startPoint x: 642, startPoint y: 301, endPoint x: 583, endPoint y: 398, distance: 113.1
click at [583, 398] on div "To activate drag with keyboard, press Alt + Enter. Once in keyboard drag state,…" at bounding box center [501, 290] width 950 height 396
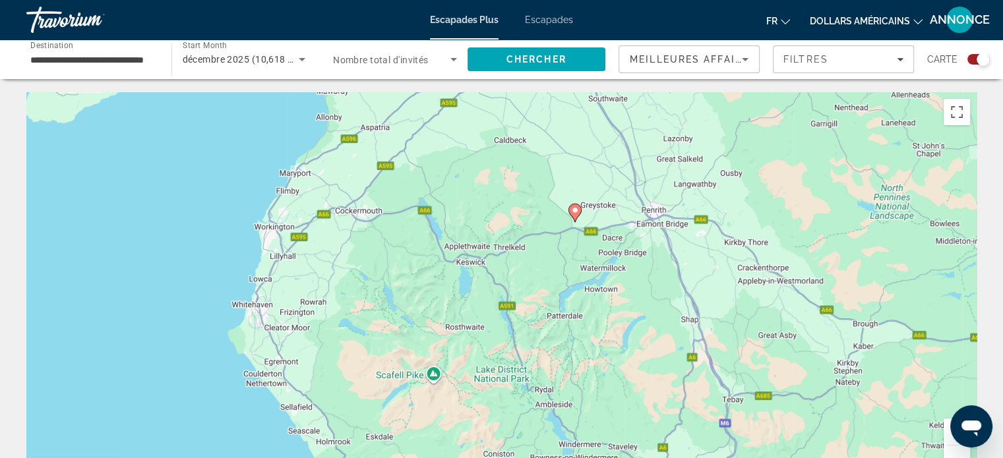
click at [576, 210] on image "Contenu principal" at bounding box center [575, 210] width 8 height 8
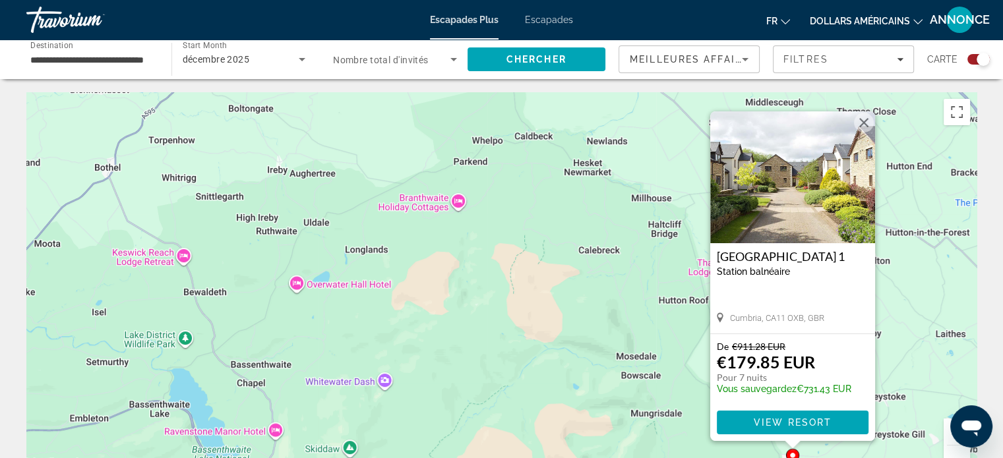
click at [827, 378] on p "Pour 7 nuits" at bounding box center [784, 378] width 135 height 12
click at [782, 427] on span "View Resort" at bounding box center [792, 422] width 78 height 11
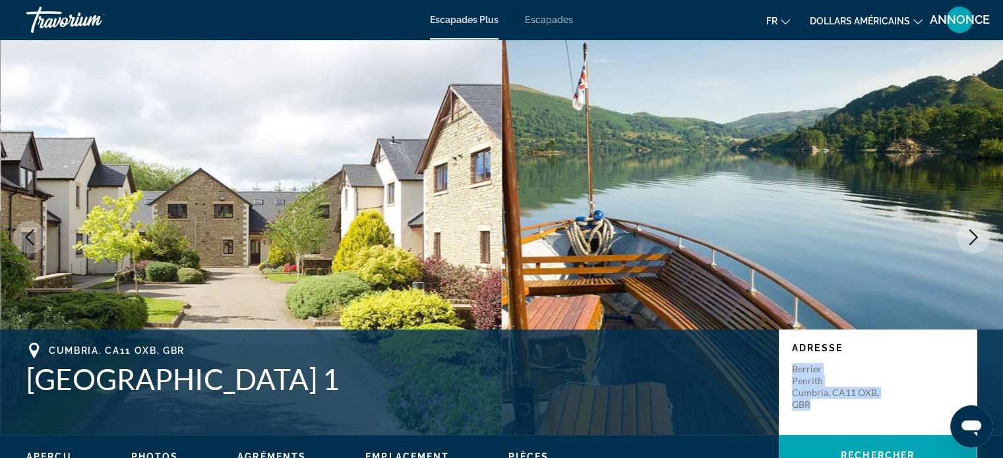
drag, startPoint x: 898, startPoint y: 398, endPoint x: 786, endPoint y: 371, distance: 114.9
click at [786, 371] on div "Adresse [PERSON_NAME] [GEOGRAPHIC_DATA], [GEOGRAPHIC_DATA]" at bounding box center [878, 383] width 198 height 106
drag, startPoint x: 786, startPoint y: 371, endPoint x: 809, endPoint y: 385, distance: 26.4
click at [809, 385] on p "Berrier Penrith Cumbria, CA11 OXB, GBR" at bounding box center [845, 386] width 106 height 47
copy p "Berrier Penrith Cumbria, CA11 OXB, GBR"
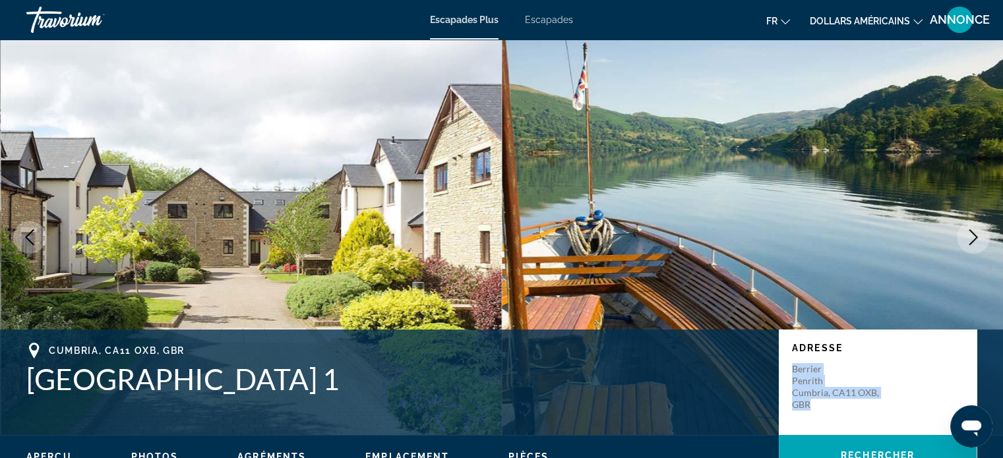
click at [340, 185] on img "Contenu principal" at bounding box center [252, 238] width 502 height 396
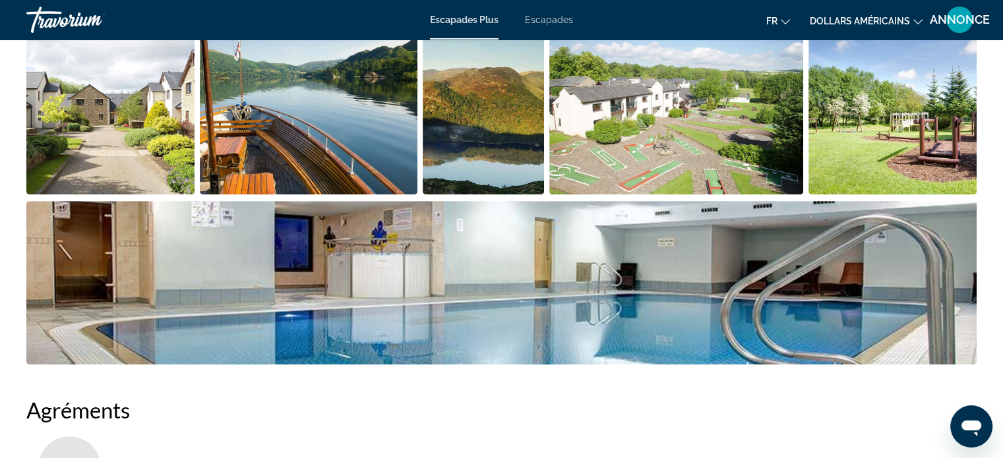
scroll to position [686, 0]
click at [546, 316] on img "Open full-screen image slider" at bounding box center [501, 284] width 950 height 164
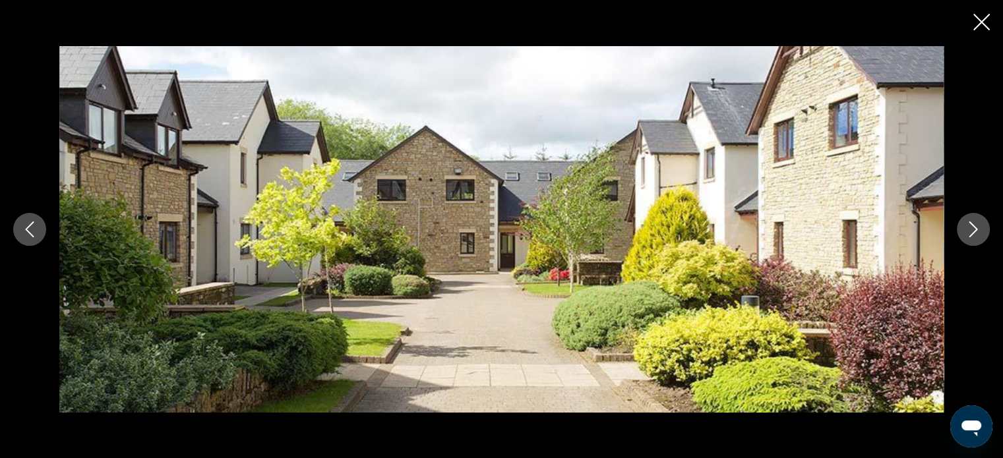
click at [959, 235] on button "Next image" at bounding box center [973, 229] width 33 height 33
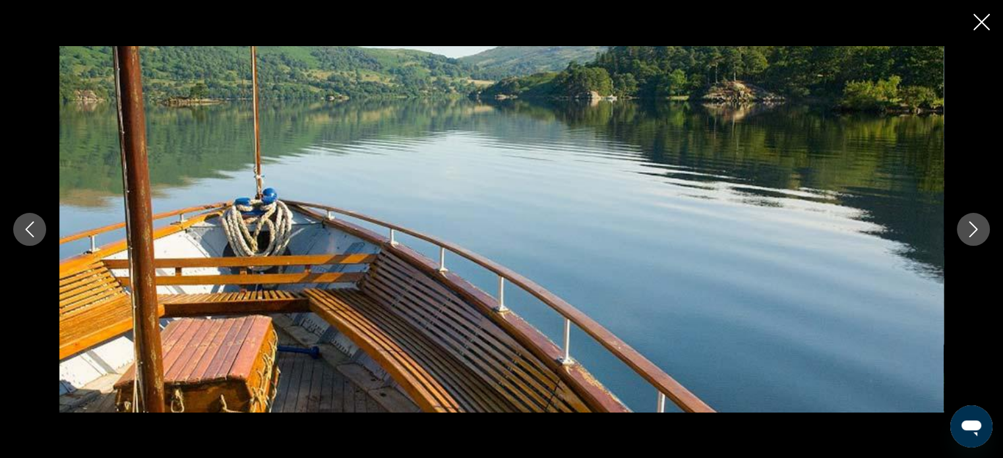
click at [959, 235] on button "Next image" at bounding box center [973, 229] width 33 height 33
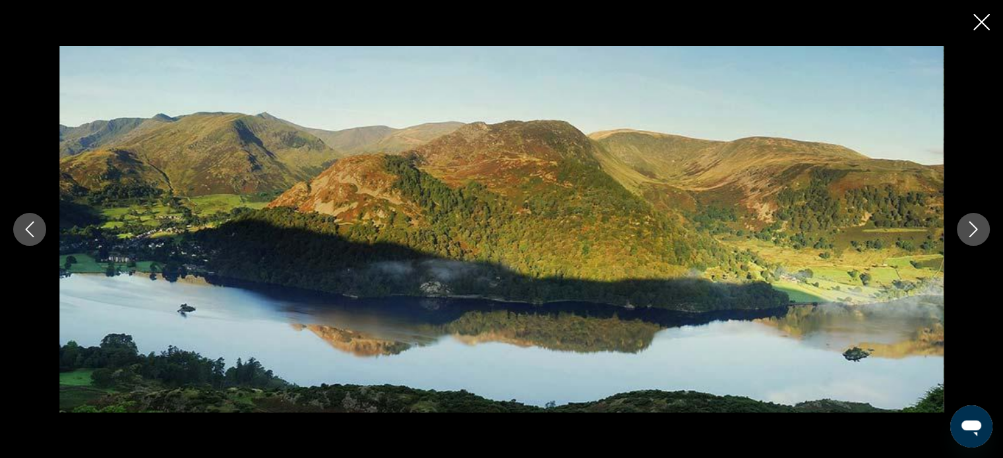
click at [959, 235] on button "Next image" at bounding box center [973, 229] width 33 height 33
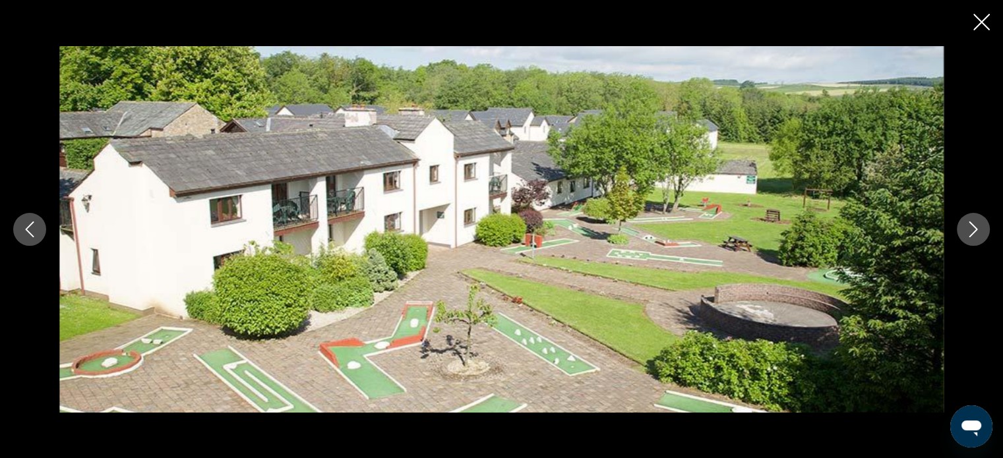
click at [959, 235] on button "Next image" at bounding box center [973, 229] width 33 height 33
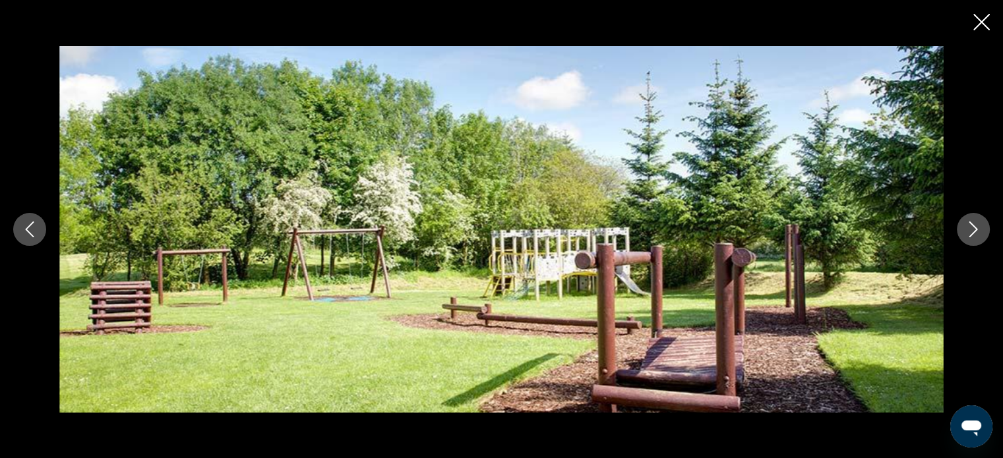
click at [959, 235] on button "Next image" at bounding box center [973, 229] width 33 height 33
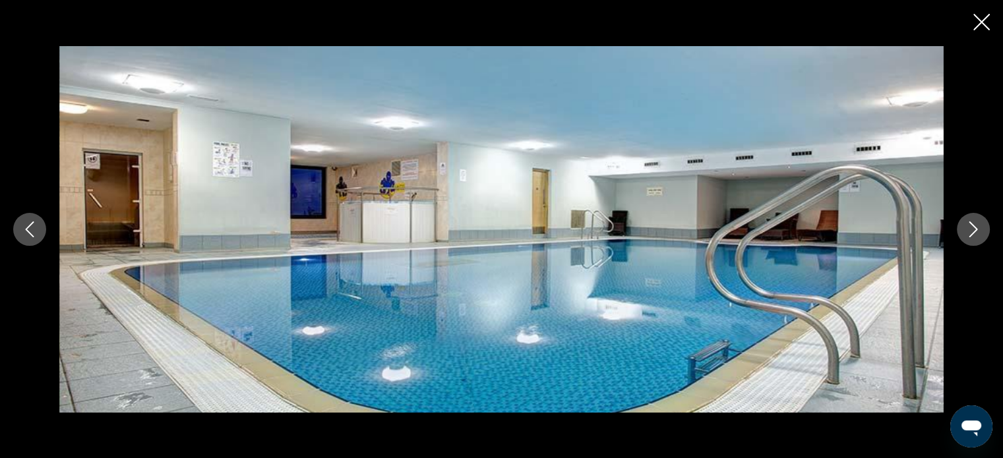
click at [959, 235] on button "Next image" at bounding box center [973, 229] width 33 height 33
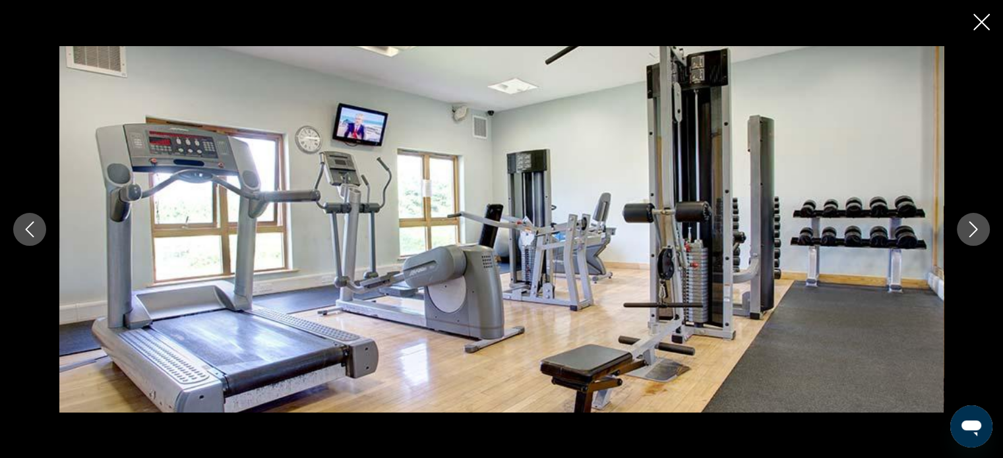
click at [959, 235] on button "Next image" at bounding box center [973, 229] width 33 height 33
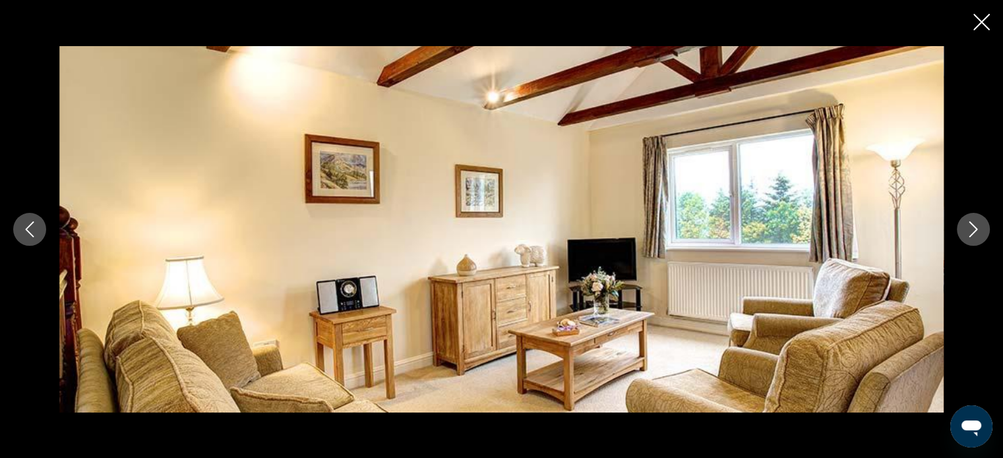
click at [959, 235] on button "Next image" at bounding box center [973, 229] width 33 height 33
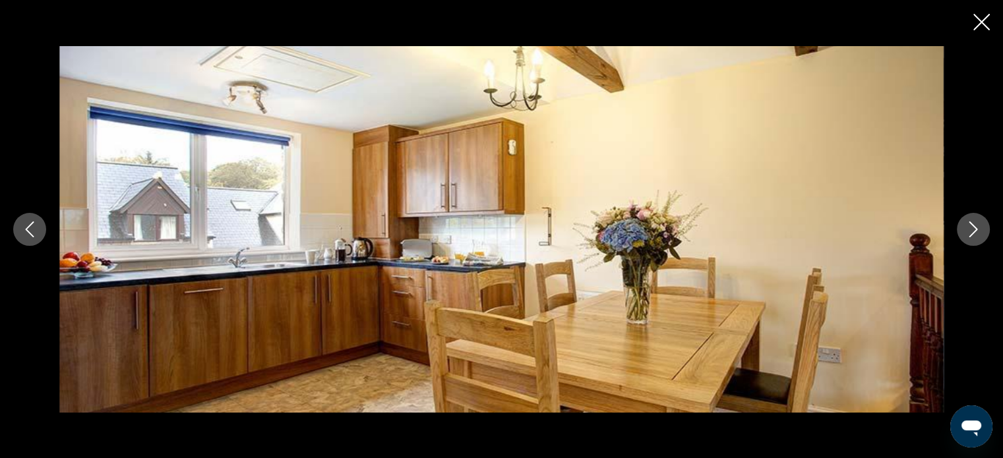
click at [959, 235] on button "Next image" at bounding box center [973, 229] width 33 height 33
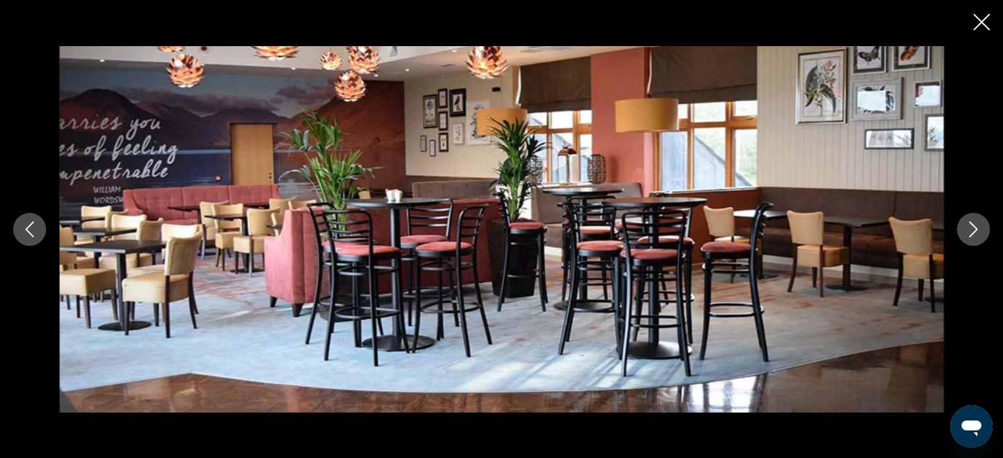
click at [959, 235] on button "Next image" at bounding box center [973, 229] width 33 height 33
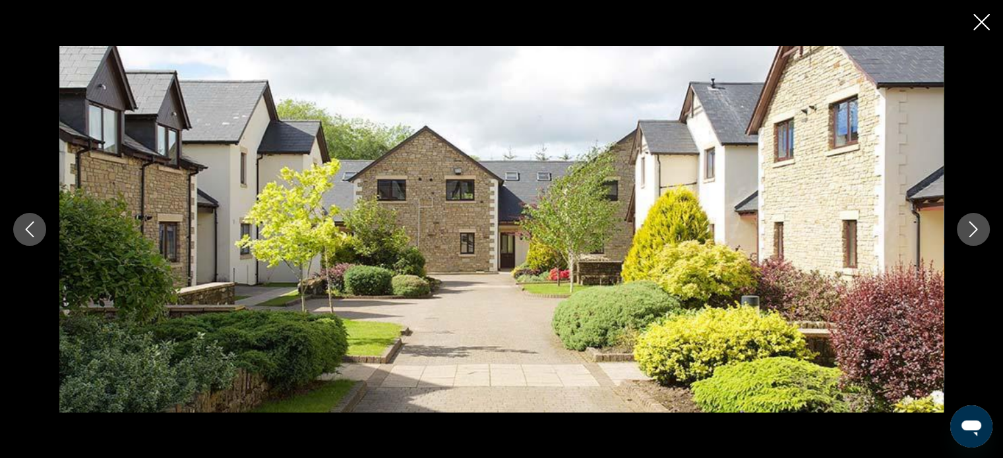
click at [959, 235] on button "Next image" at bounding box center [973, 229] width 33 height 33
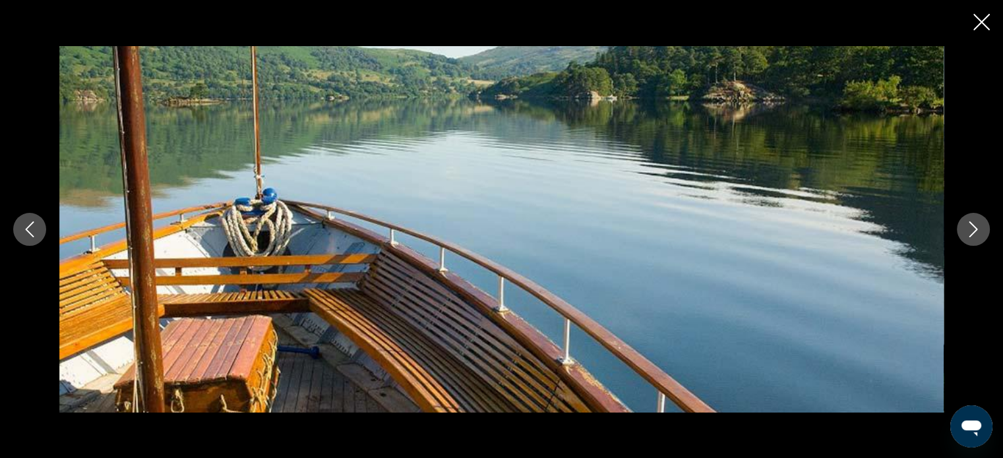
click at [959, 235] on button "Next image" at bounding box center [973, 229] width 33 height 33
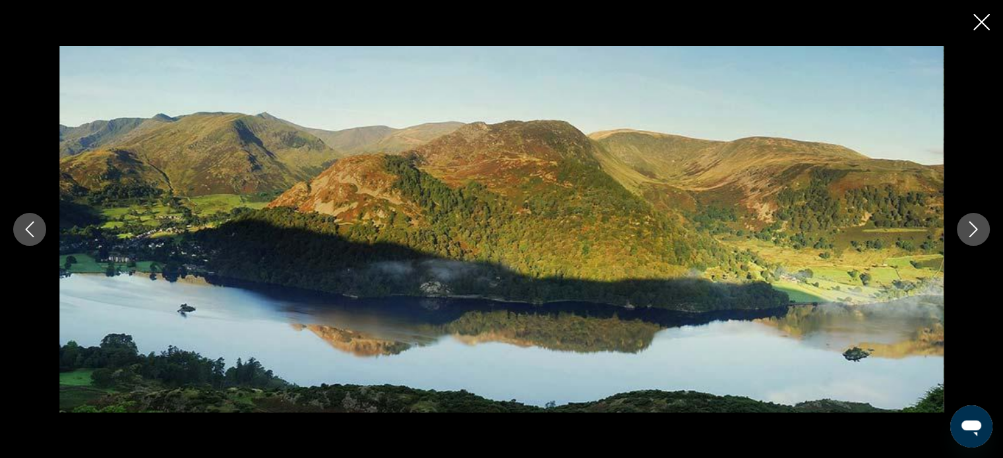
click at [959, 235] on button "Next image" at bounding box center [973, 229] width 33 height 33
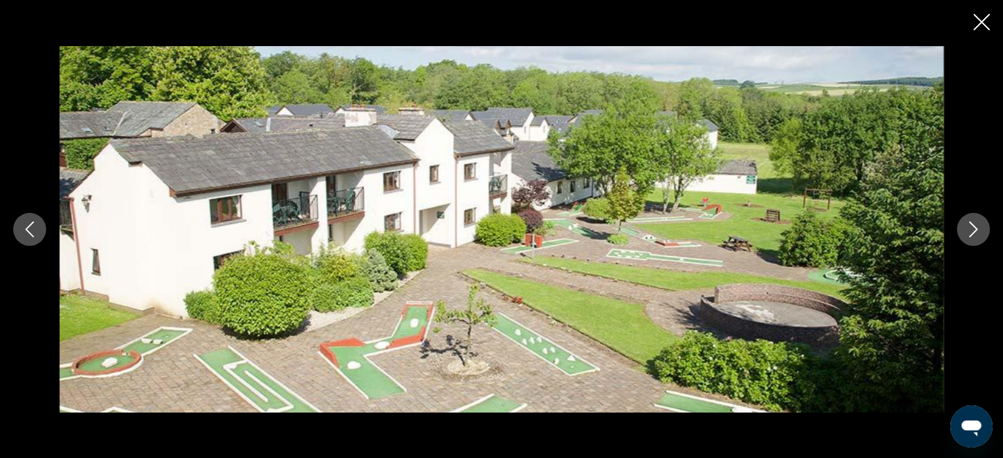
click at [983, 20] on icon "Close slideshow" at bounding box center [981, 22] width 16 height 16
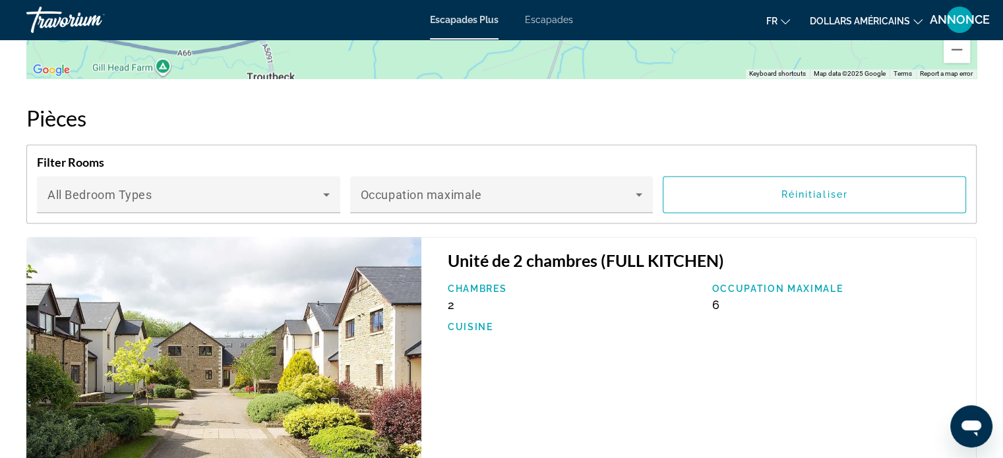
scroll to position [1578, 0]
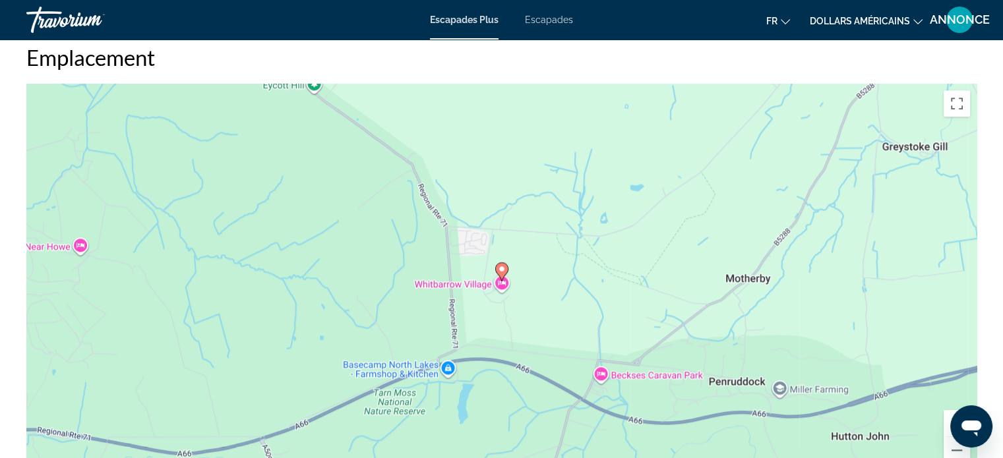
click at [900, 30] on div "fr English Español Français Italiano Português русский dollars américains USD (…" at bounding box center [781, 20] width 390 height 28
click at [889, 23] on font "dollars américains" at bounding box center [860, 21] width 100 height 11
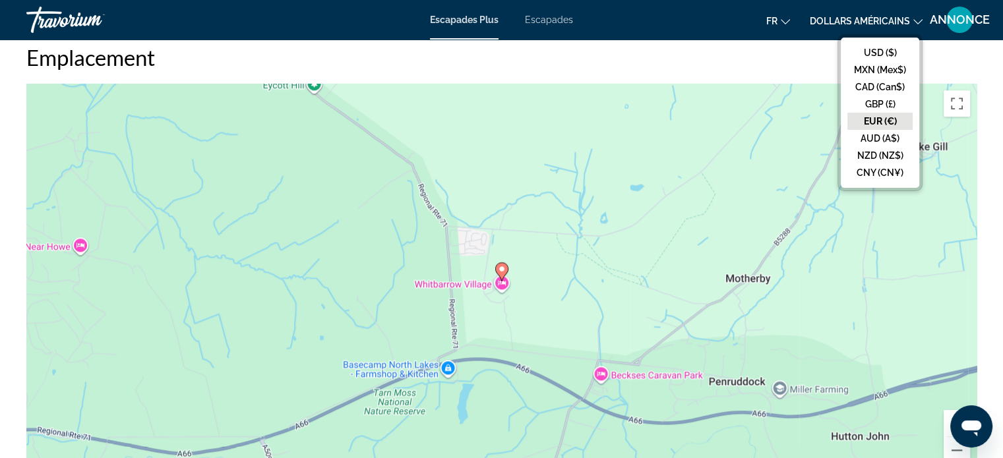
click at [887, 113] on button "EUR (€)" at bounding box center [880, 121] width 65 height 17
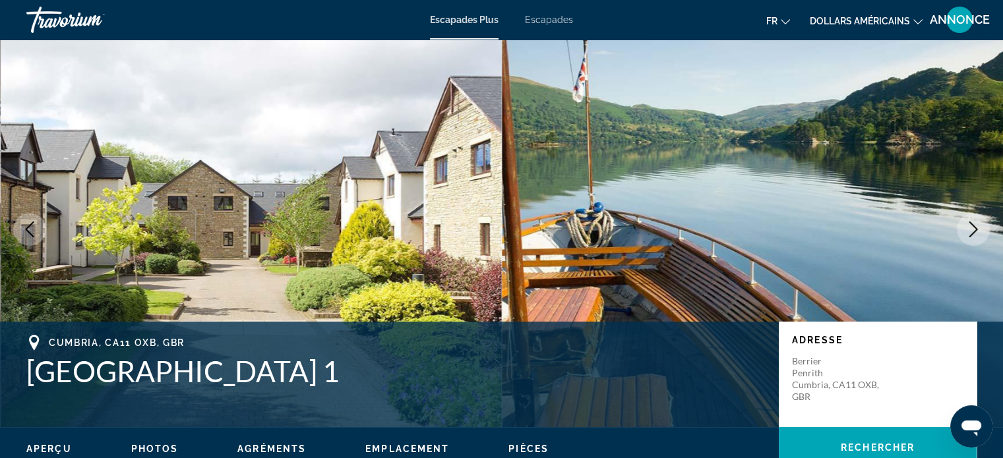
scroll to position [0, 0]
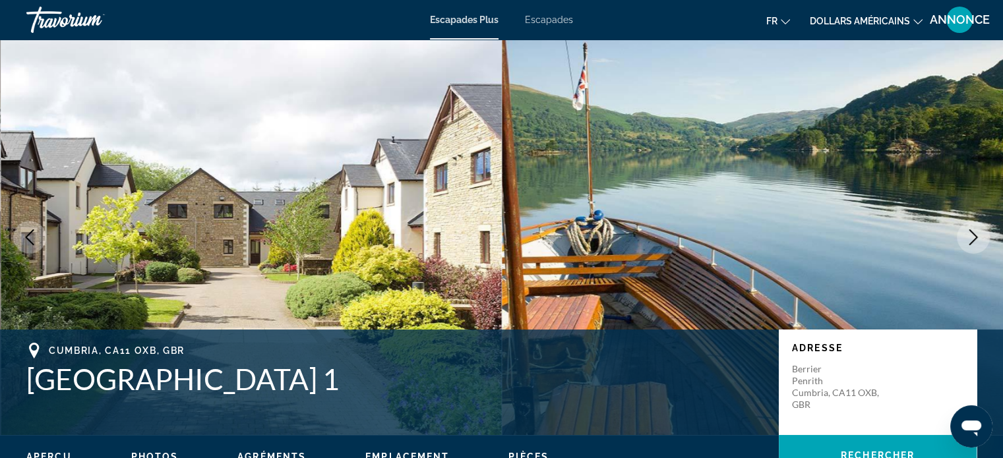
click at [449, 23] on font "Escapades Plus" at bounding box center [464, 20] width 69 height 11
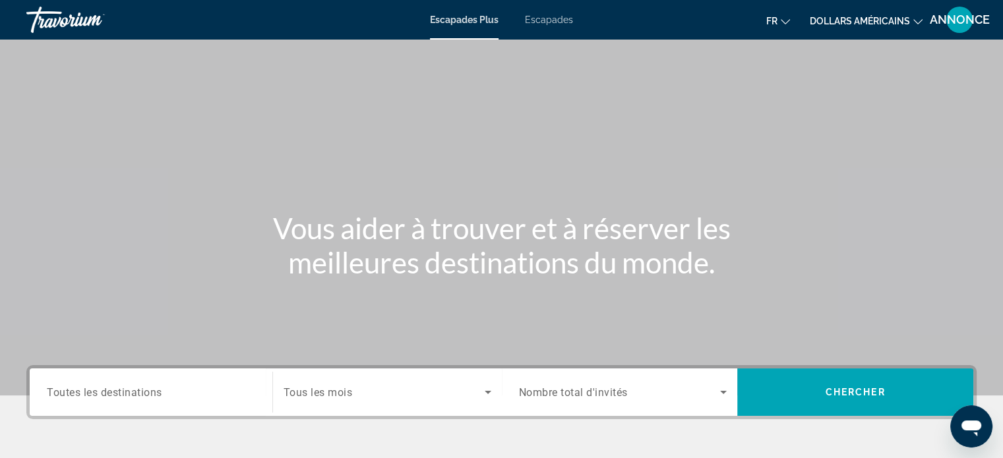
click at [117, 398] on span "Toutes les destinations" at bounding box center [104, 392] width 115 height 13
click at [117, 398] on input "Destination Toutes les destinations" at bounding box center [151, 393] width 208 height 16
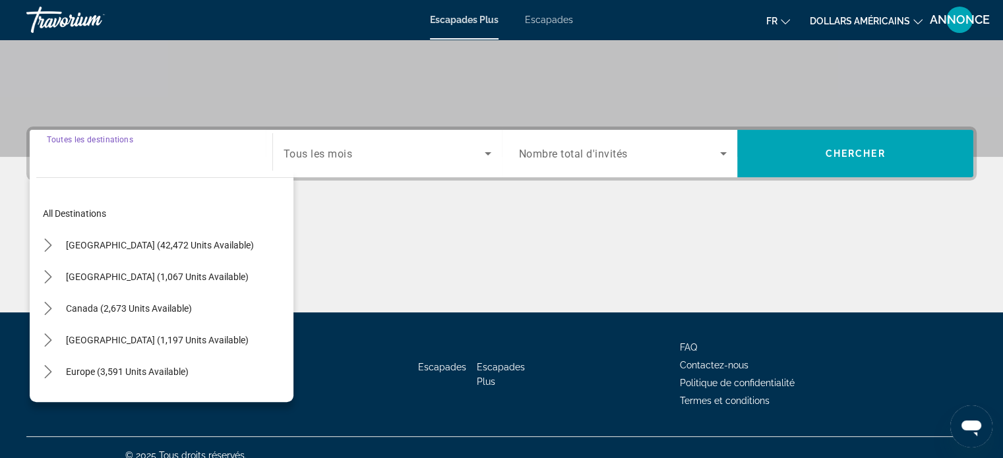
scroll to position [254, 0]
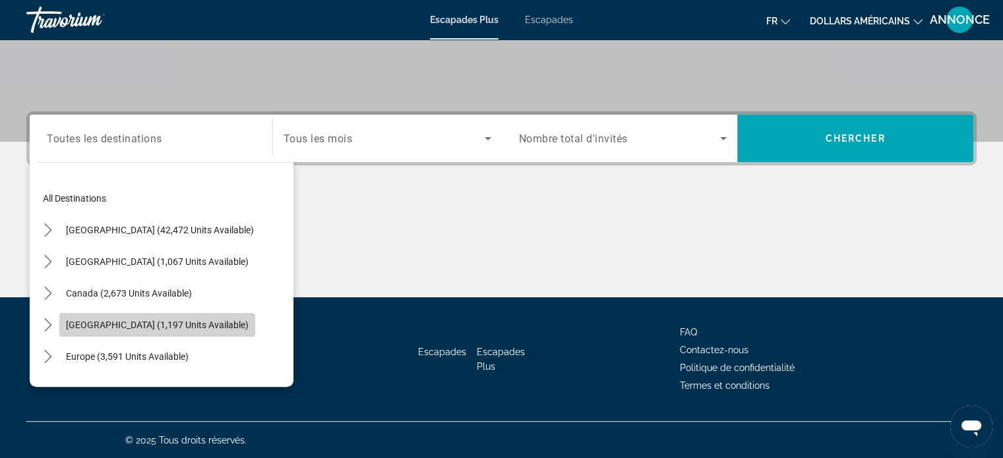
click at [175, 314] on span "Select destination: Caribbean & Atlantic Islands (1,197 units available)" at bounding box center [157, 325] width 196 height 32
type input "**********"
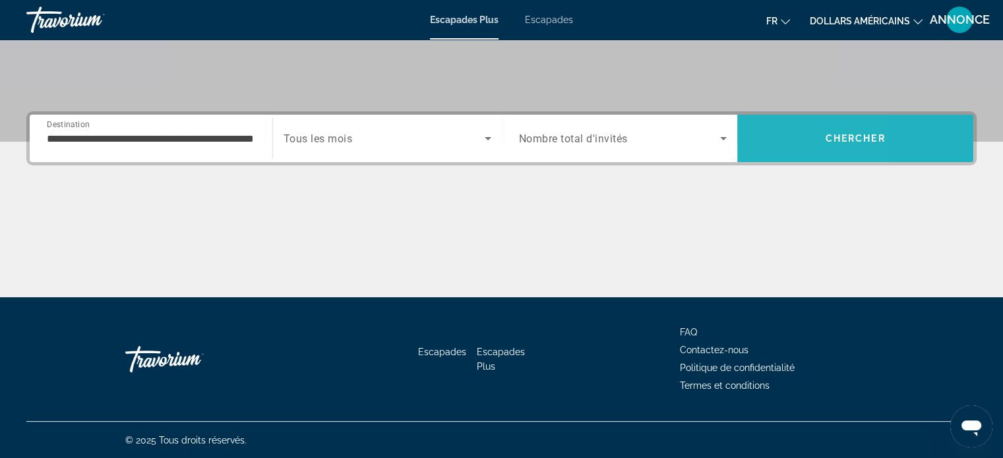
click at [765, 126] on span "Search" at bounding box center [855, 139] width 236 height 32
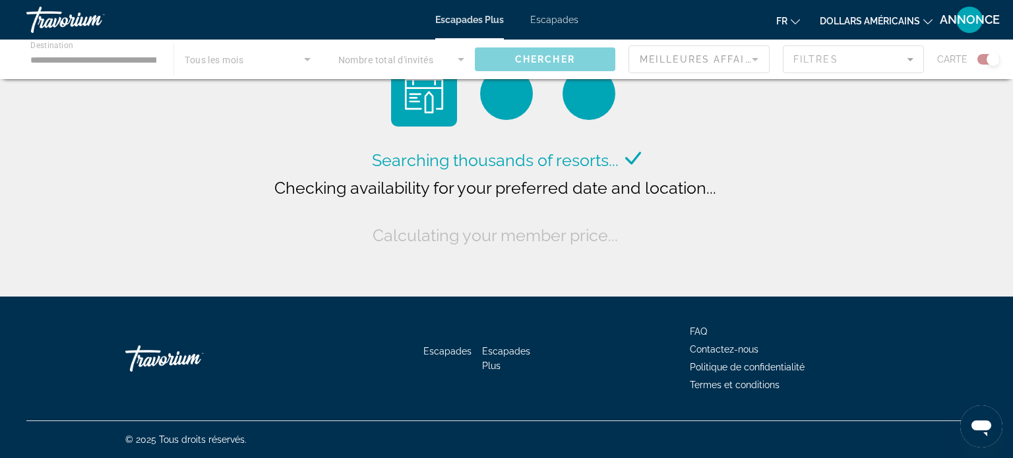
click at [295, 64] on div "Contenu principal" at bounding box center [506, 60] width 1013 height 40
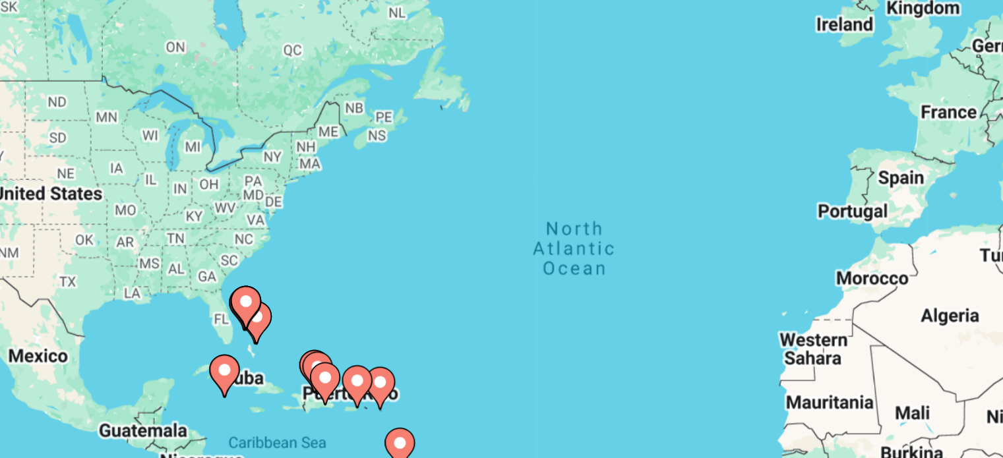
drag, startPoint x: 384, startPoint y: 283, endPoint x: 385, endPoint y: 251, distance: 32.3
click at [385, 251] on div "To activate drag with keyboard, press Alt + Enter. Once in keyboard drag state,…" at bounding box center [501, 290] width 950 height 396
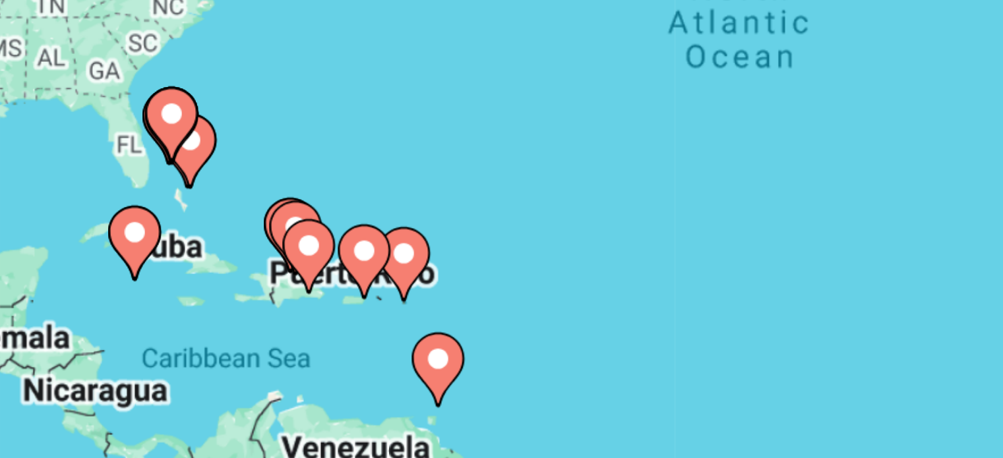
drag, startPoint x: 388, startPoint y: 273, endPoint x: 396, endPoint y: 231, distance: 42.8
click at [396, 231] on div "To activate drag with keyboard, press Alt + Enter. Once in keyboard drag state,…" at bounding box center [501, 290] width 950 height 396
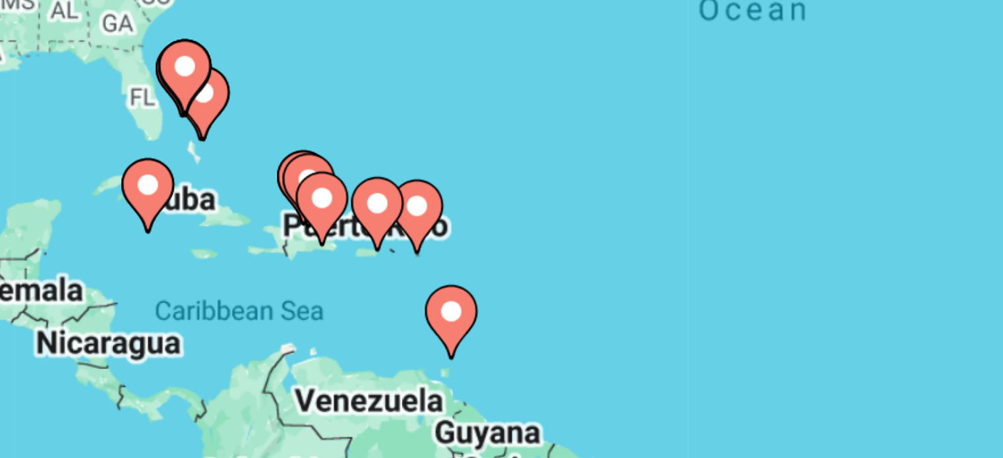
drag, startPoint x: 397, startPoint y: 260, endPoint x: 401, endPoint y: 241, distance: 19.5
click at [401, 241] on div "To activate drag with keyboard, press Alt + Enter. Once in keyboard drag state,…" at bounding box center [501, 290] width 950 height 396
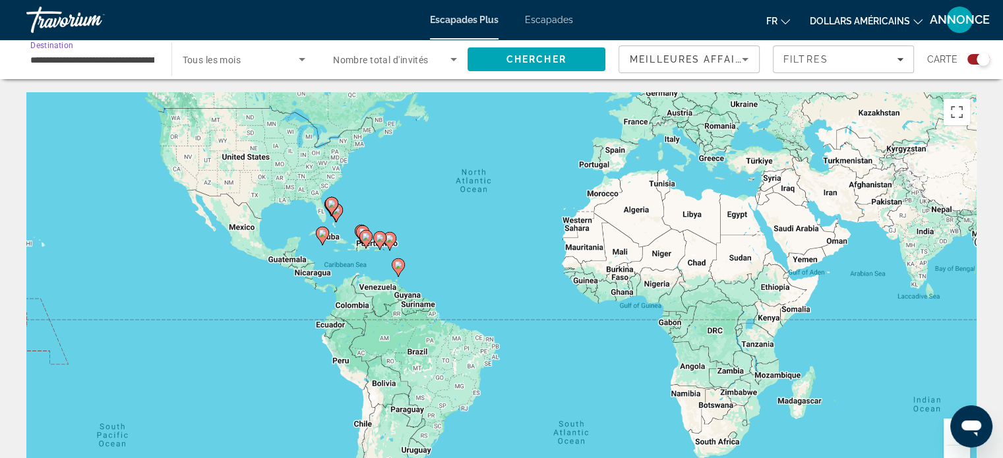
click at [117, 63] on input "**********" at bounding box center [92, 60] width 124 height 16
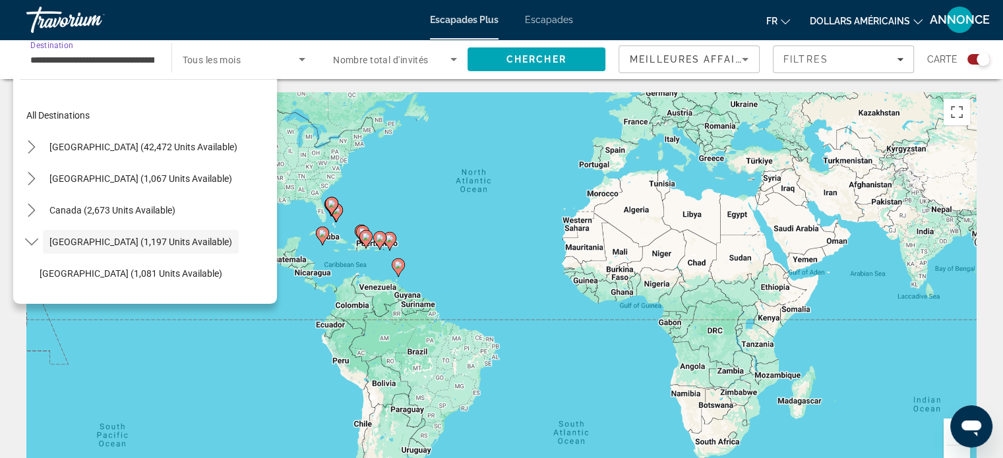
scroll to position [47, 0]
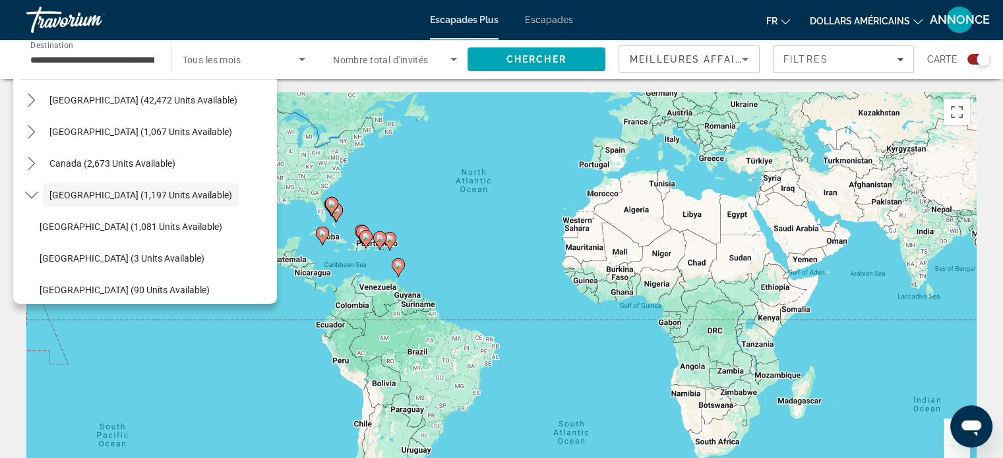
click at [445, 24] on font "Escapades Plus" at bounding box center [464, 20] width 69 height 11
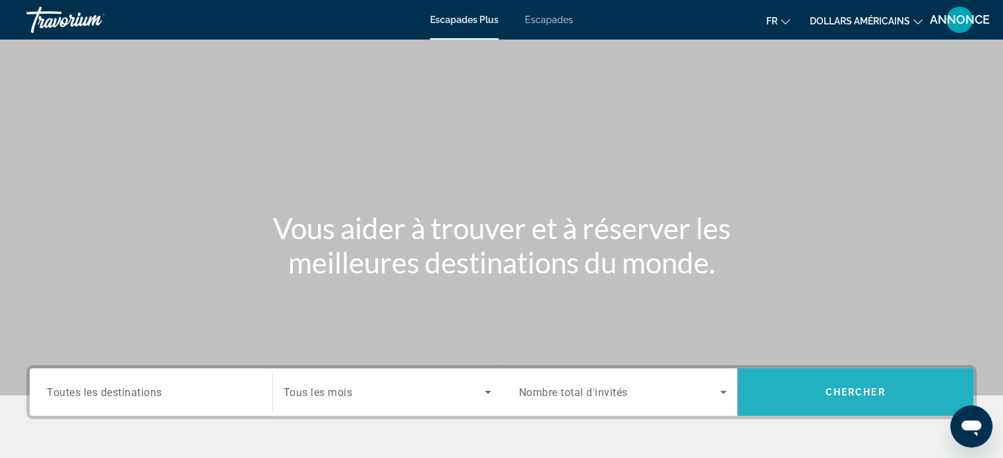
click at [818, 379] on span "Search" at bounding box center [855, 393] width 236 height 32
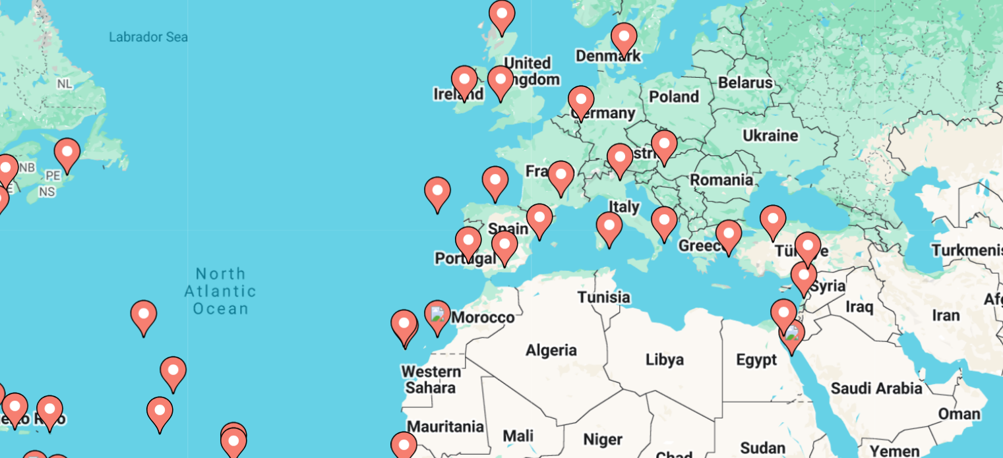
drag, startPoint x: 691, startPoint y: 268, endPoint x: 673, endPoint y: 302, distance: 38.3
click at [673, 302] on div "To activate drag with keyboard, press Alt + Enter. Once in keyboard drag state,…" at bounding box center [501, 290] width 950 height 396
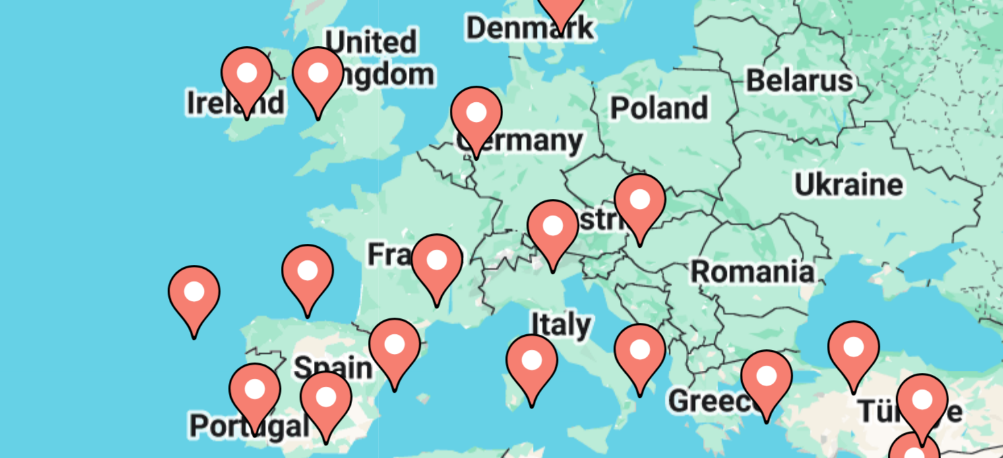
drag, startPoint x: 685, startPoint y: 253, endPoint x: 691, endPoint y: 275, distance: 22.6
click at [691, 275] on div "To activate drag with keyboard, press Alt + Enter. Once in keyboard drag state,…" at bounding box center [501, 290] width 950 height 396
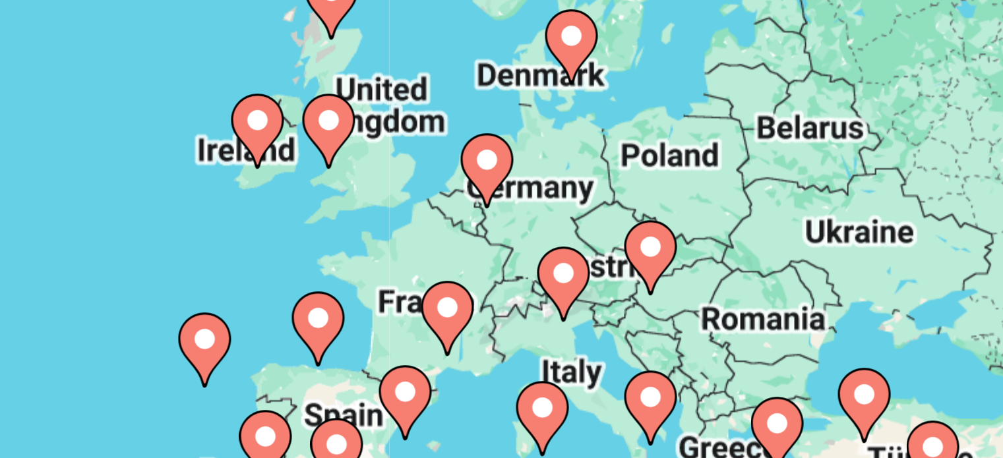
drag, startPoint x: 691, startPoint y: 276, endPoint x: 693, endPoint y: 285, distance: 9.6
click at [693, 285] on div "To activate drag with keyboard, press Alt + Enter. Once in keyboard drag state,…" at bounding box center [501, 290] width 950 height 396
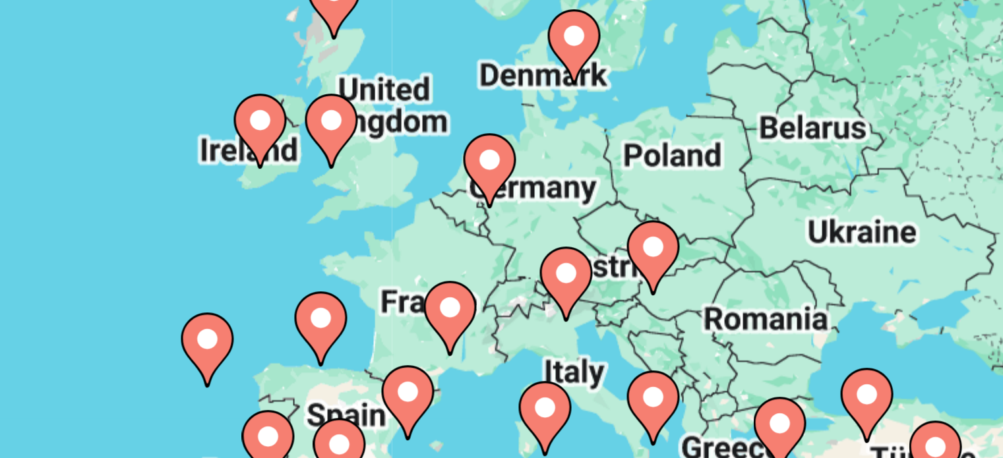
click at [629, 267] on div "To activate drag with keyboard, press Alt + Enter. Once in keyboard drag state,…" at bounding box center [501, 290] width 950 height 396
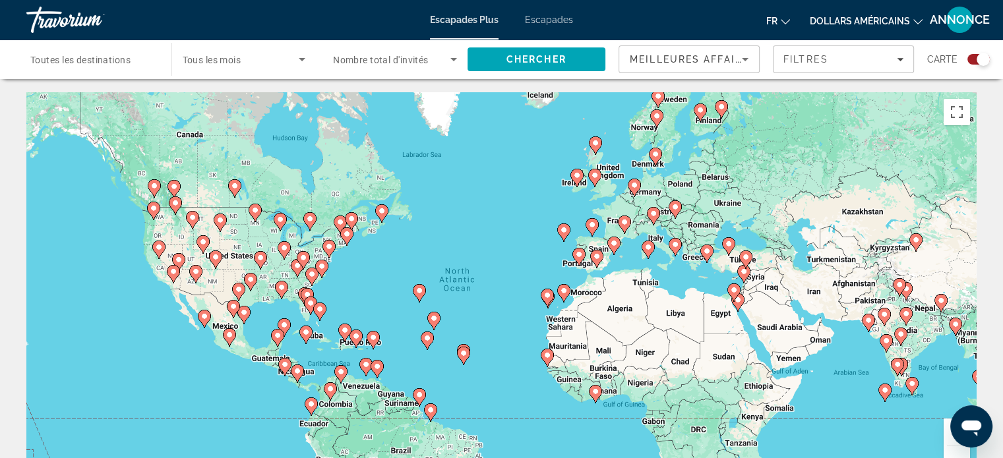
drag, startPoint x: 526, startPoint y: 208, endPoint x: 540, endPoint y: 124, distance: 85.4
click at [540, 124] on div "To activate drag with keyboard, press Alt + Enter. Once in keyboard drag state,…" at bounding box center [501, 290] width 950 height 396
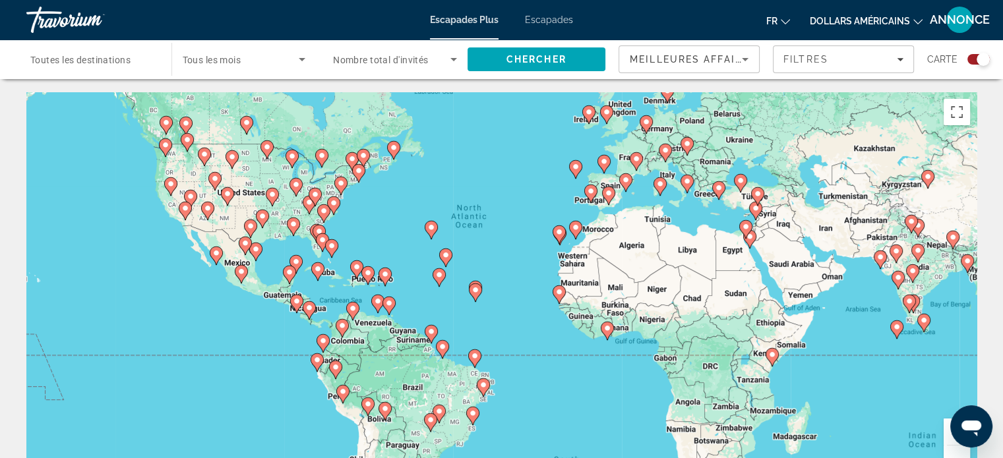
drag, startPoint x: 509, startPoint y: 222, endPoint x: 513, endPoint y: 155, distance: 67.4
click at [513, 155] on div "To activate drag with keyboard, press Alt + Enter. Once in keyboard drag state,…" at bounding box center [501, 290] width 950 height 396
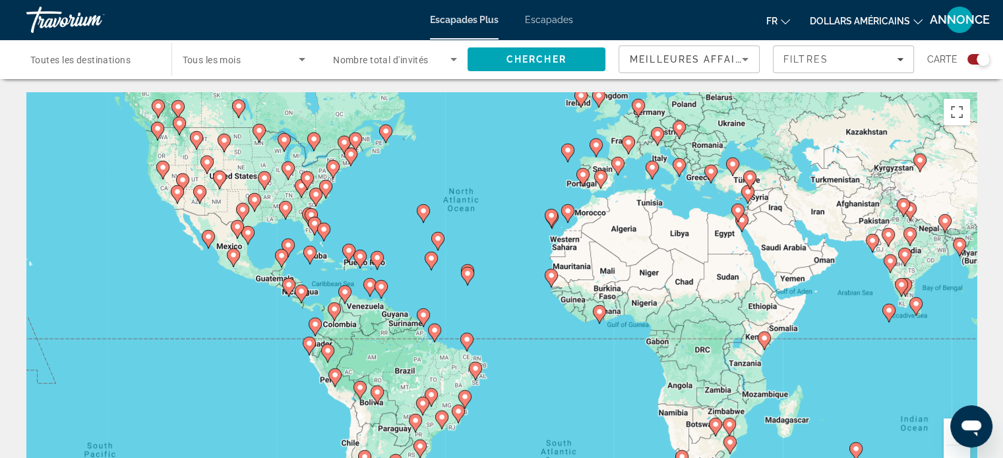
click at [446, 204] on div "To activate drag with keyboard, press Alt + Enter. Once in keyboard drag state,…" at bounding box center [501, 290] width 950 height 396
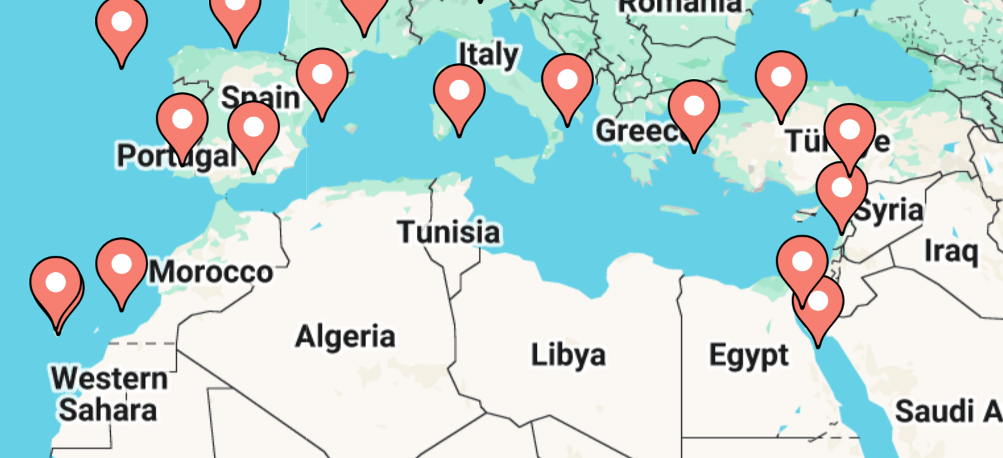
drag, startPoint x: 702, startPoint y: 235, endPoint x: 747, endPoint y: 276, distance: 60.2
click at [747, 276] on div "To activate drag with keyboard, press Alt + Enter. Once in keyboard drag state,…" at bounding box center [501, 290] width 950 height 396
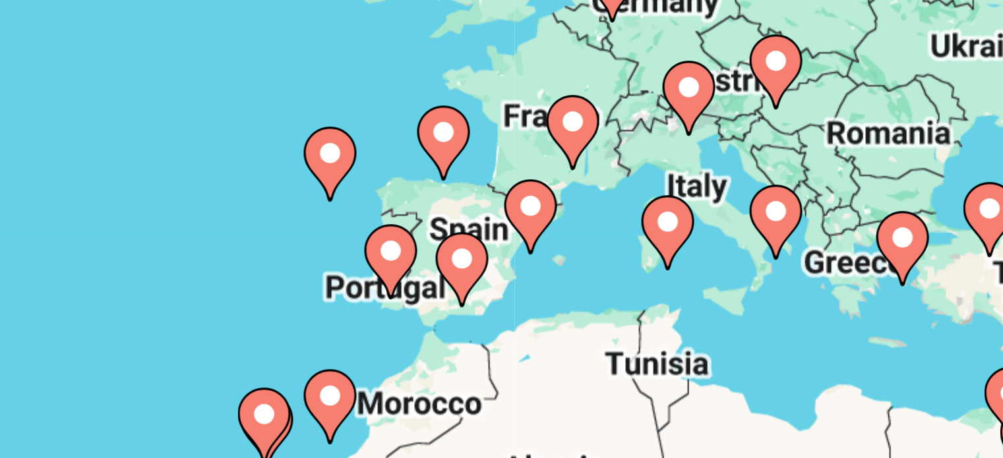
drag, startPoint x: 698, startPoint y: 237, endPoint x: 754, endPoint y: 273, distance: 65.9
click at [754, 273] on div "To activate drag with keyboard, press Alt + Enter. Once in keyboard drag state,…" at bounding box center [501, 290] width 950 height 396
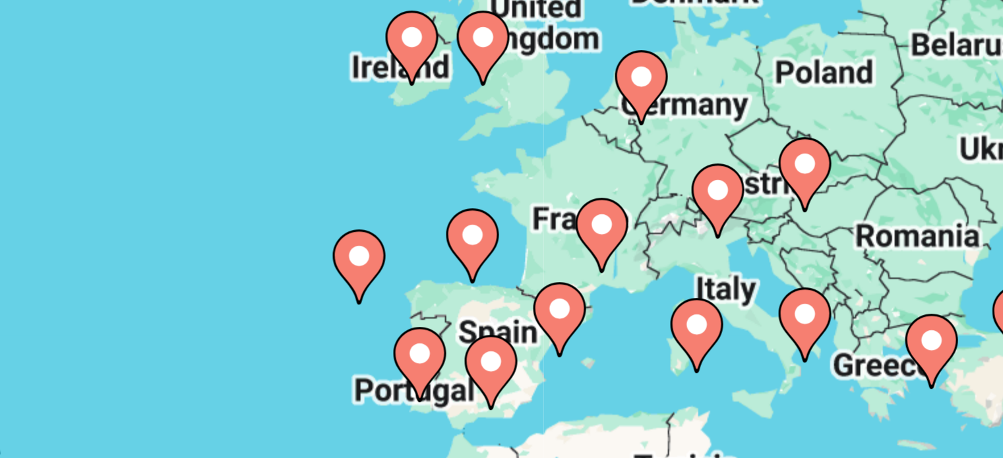
drag, startPoint x: 733, startPoint y: 233, endPoint x: 733, endPoint y: 254, distance: 21.1
click at [733, 254] on gmp-advanced-marker "Contenu principal" at bounding box center [728, 249] width 13 height 20
